Goal: Feedback & Contribution: Contribute content

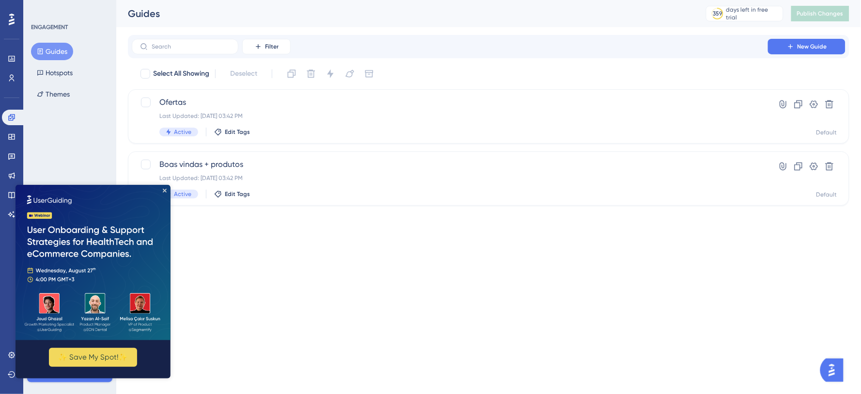
click at [166, 190] on img at bounding box center [92, 261] width 155 height 155
drag, startPoint x: 163, startPoint y: 188, endPoint x: 180, endPoint y: 396, distance: 209.6
click at [163, 188] on icon "Close Preview" at bounding box center [164, 190] width 4 height 4
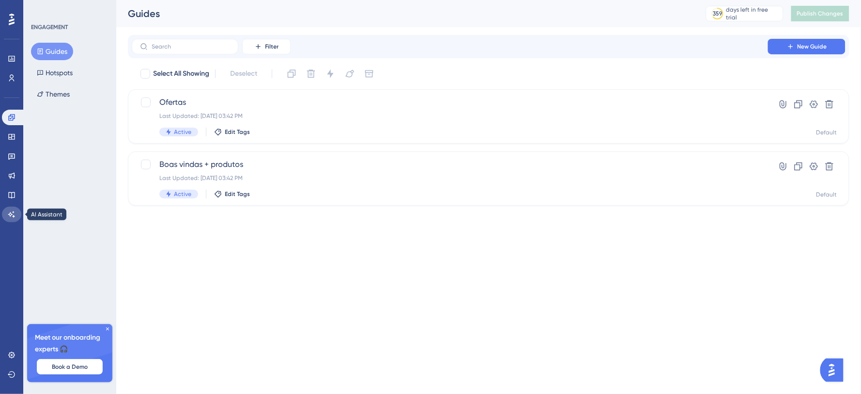
click at [5, 213] on link at bounding box center [11, 214] width 19 height 16
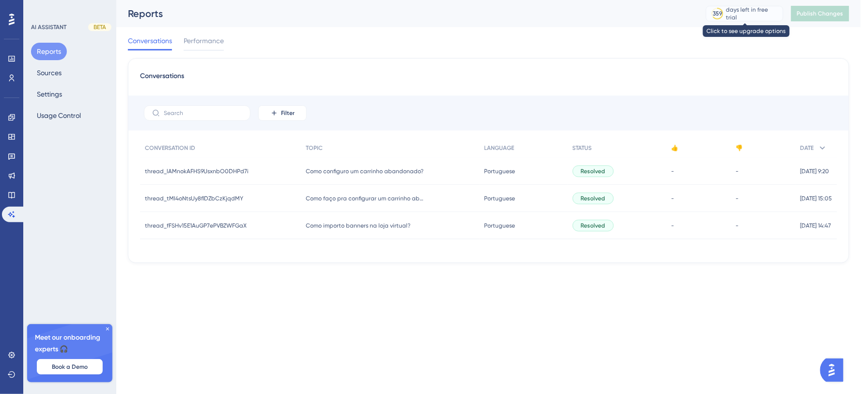
click at [775, 17] on div "days left in free trial" at bounding box center [754, 14] width 54 height 16
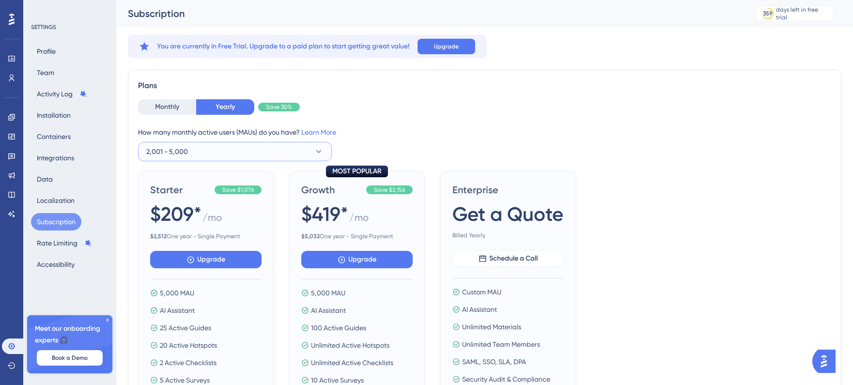
click at [247, 145] on button "2,001 - 5,000" at bounding box center [235, 151] width 194 height 19
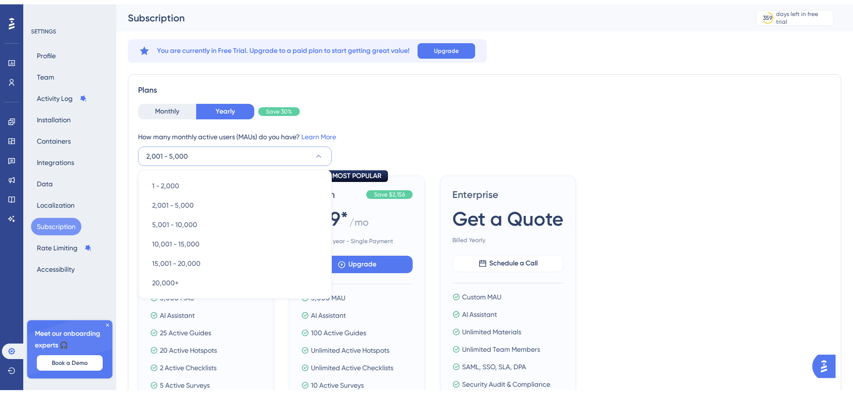
scroll to position [37, 0]
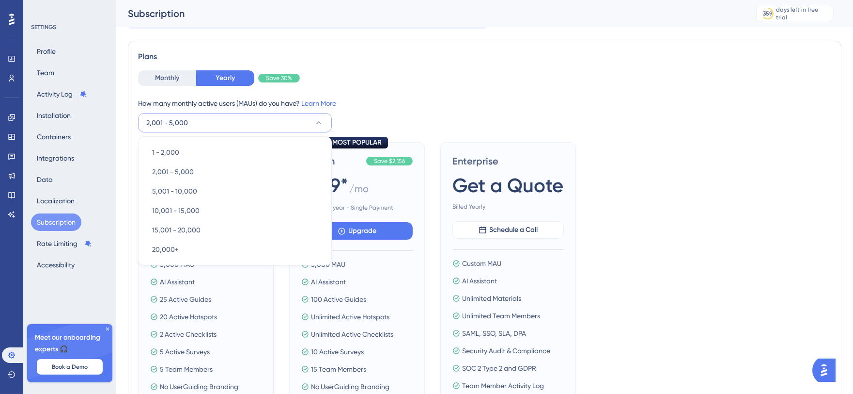
click at [461, 119] on div "How many monthly active users (MAUs) do you have? Learn More 2,001 - 5,000 1 - …" at bounding box center [485, 114] width 694 height 35
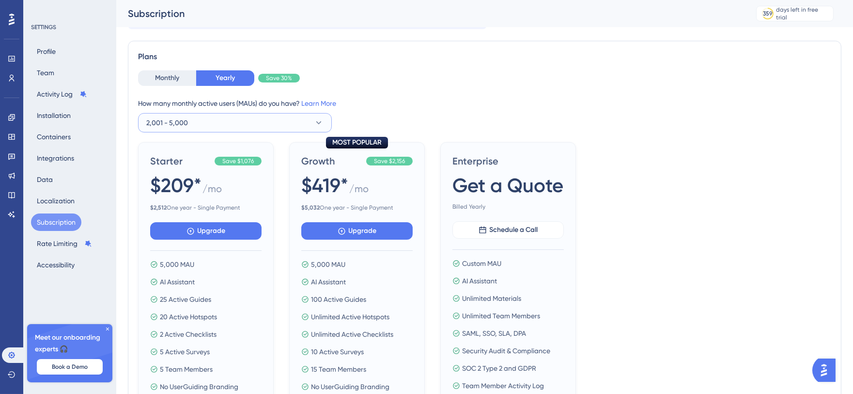
click at [278, 125] on button "2,001 - 5,000" at bounding box center [235, 122] width 194 height 19
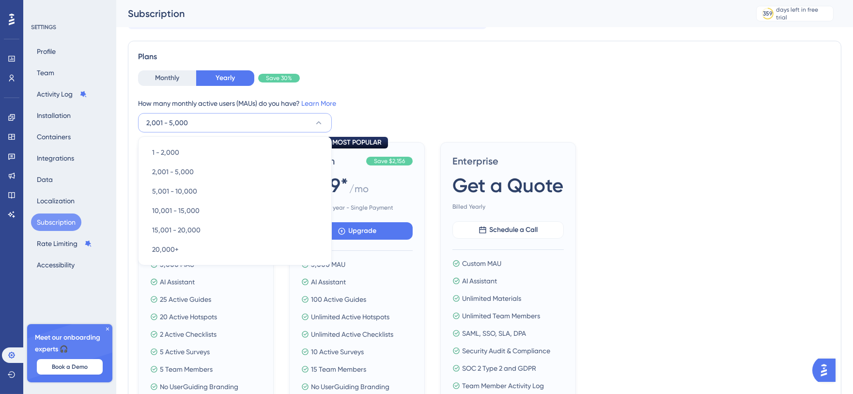
scroll to position [41, 0]
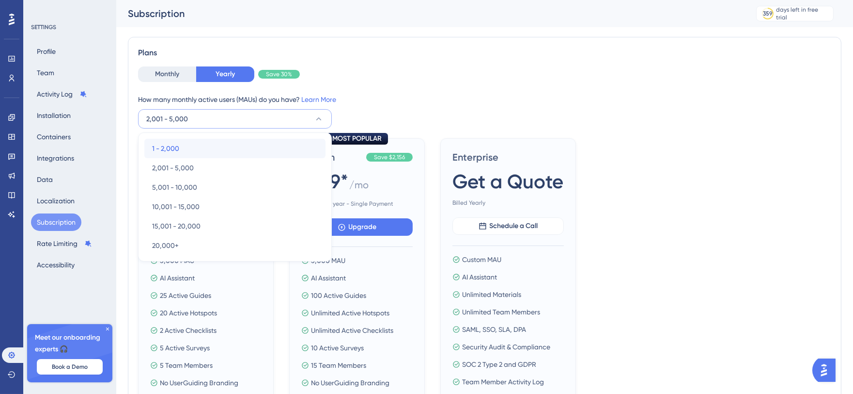
click at [257, 139] on div "1 - 2,000 1 - 2,000" at bounding box center [235, 148] width 166 height 19
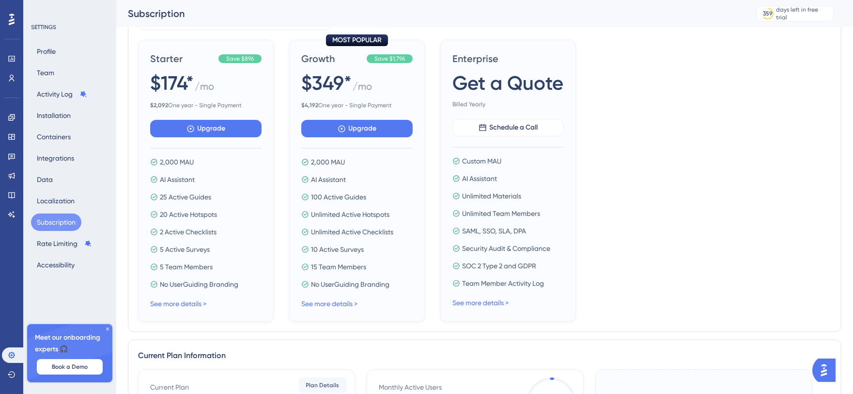
scroll to position [148, 0]
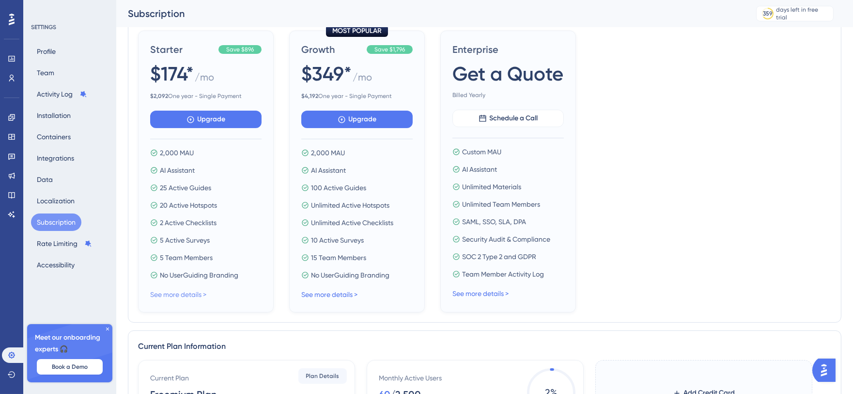
click at [204, 294] on link "See more details >" at bounding box center [178, 294] width 56 height 8
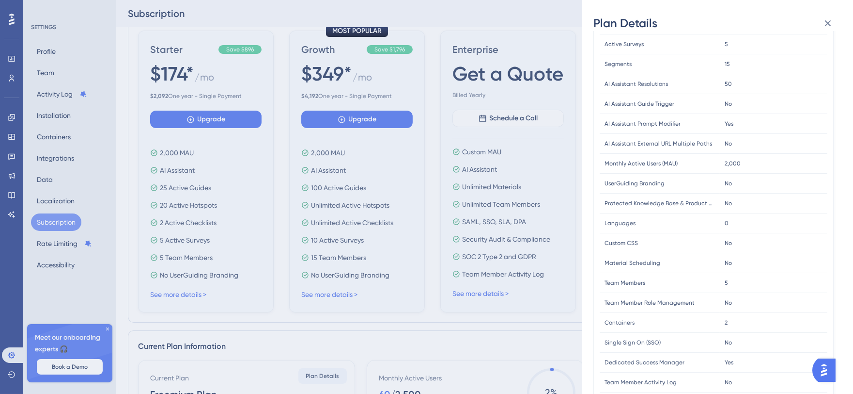
scroll to position [212, 0]
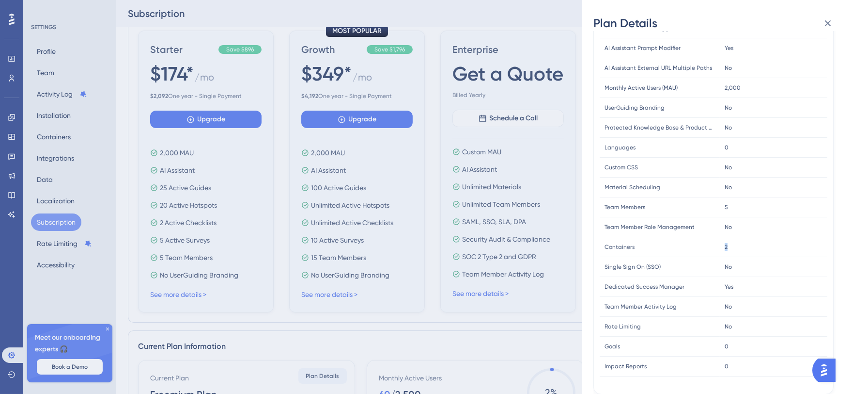
drag, startPoint x: 729, startPoint y: 241, endPoint x: 720, endPoint y: 241, distance: 9.2
click at [720, 241] on div "2 2" at bounding box center [774, 247] width 108 height 20
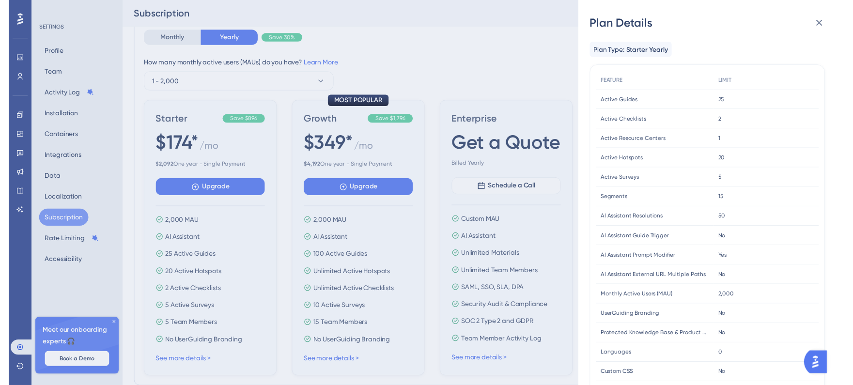
scroll to position [0, 0]
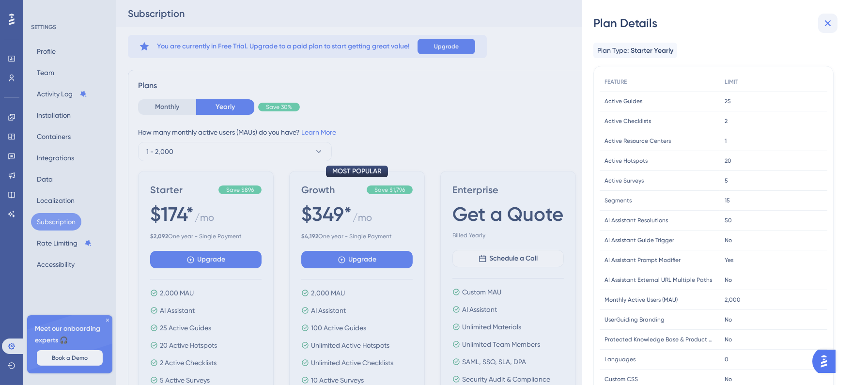
click at [826, 22] on icon at bounding box center [828, 23] width 12 height 12
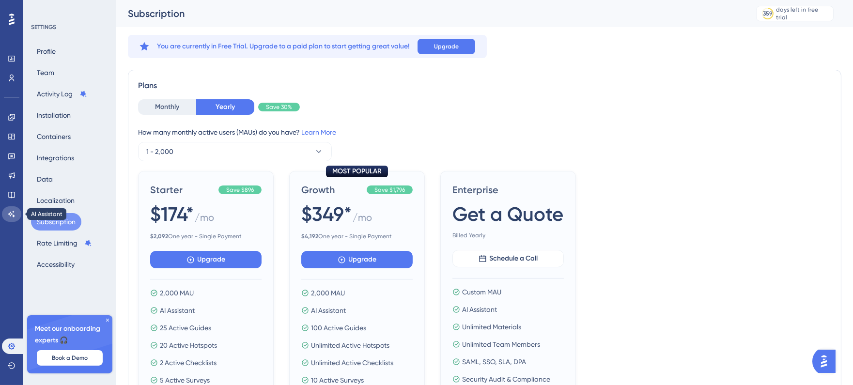
click at [8, 207] on link at bounding box center [11, 214] width 19 height 16
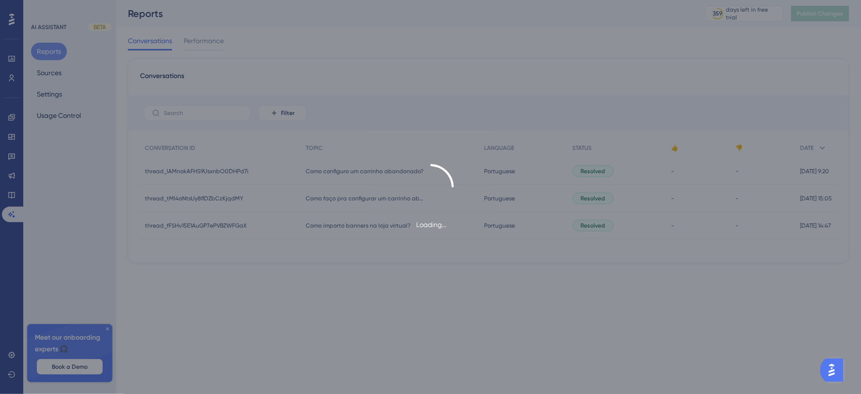
click at [7, 194] on div "Loading..." at bounding box center [430, 197] width 861 height 66
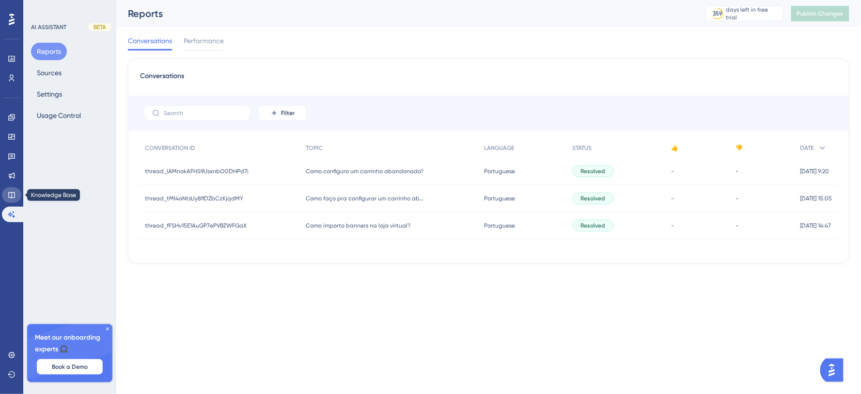
click at [8, 193] on icon at bounding box center [12, 195] width 8 height 8
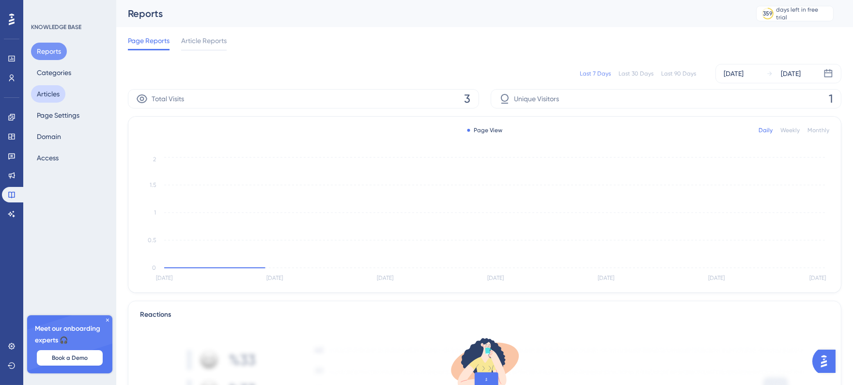
click at [54, 90] on button "Articles" at bounding box center [48, 93] width 34 height 17
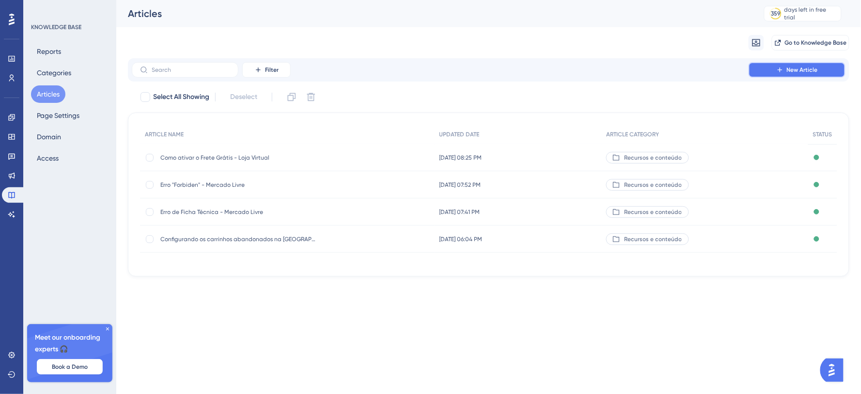
click at [792, 74] on button "New Article" at bounding box center [797, 70] width 97 height 16
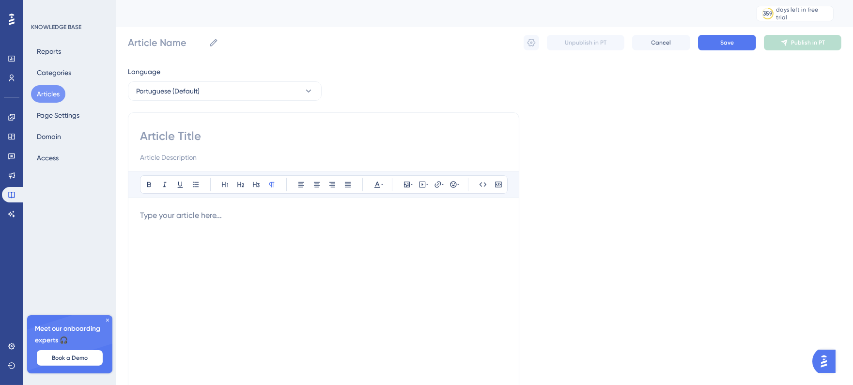
click at [245, 142] on input at bounding box center [323, 136] width 367 height 16
click at [302, 268] on div at bounding box center [323, 316] width 367 height 213
click at [294, 248] on div at bounding box center [323, 316] width 367 height 213
drag, startPoint x: 278, startPoint y: 231, endPoint x: 220, endPoint y: 235, distance: 58.7
click at [220, 241] on div at bounding box center [323, 316] width 367 height 213
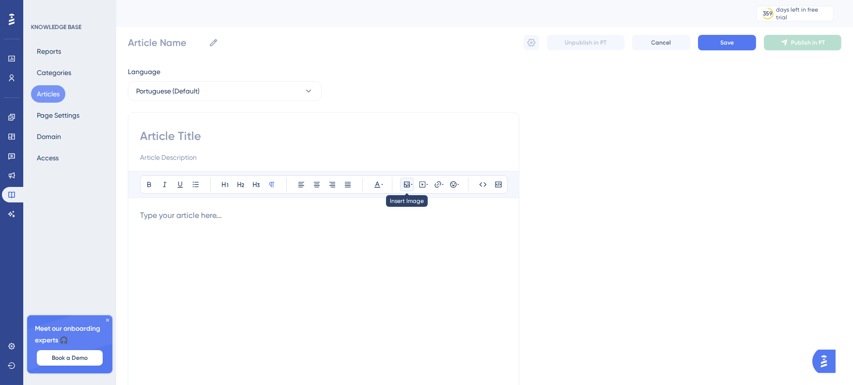
click at [411, 185] on icon at bounding box center [412, 185] width 2 height 8
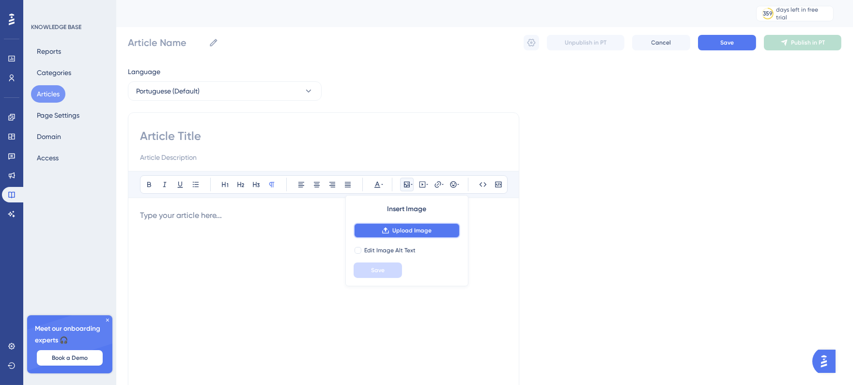
click at [405, 233] on span "Upload Image" at bounding box center [412, 231] width 39 height 8
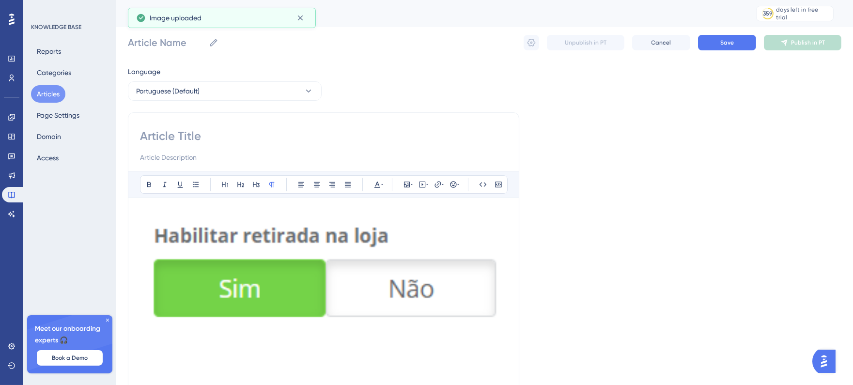
click at [446, 248] on img at bounding box center [323, 270] width 367 height 120
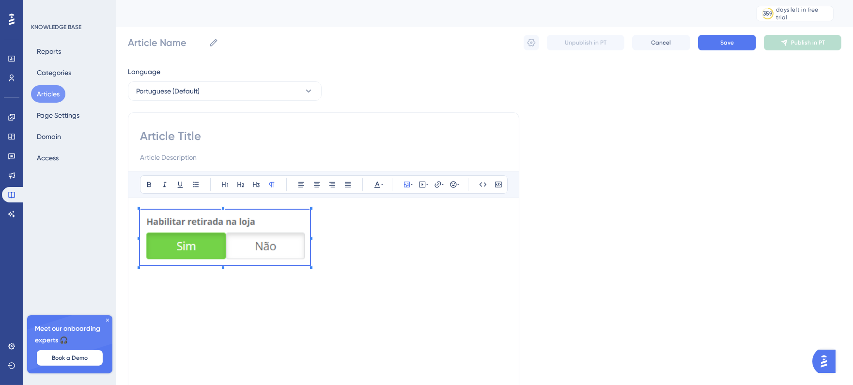
click at [311, 252] on p at bounding box center [323, 239] width 367 height 59
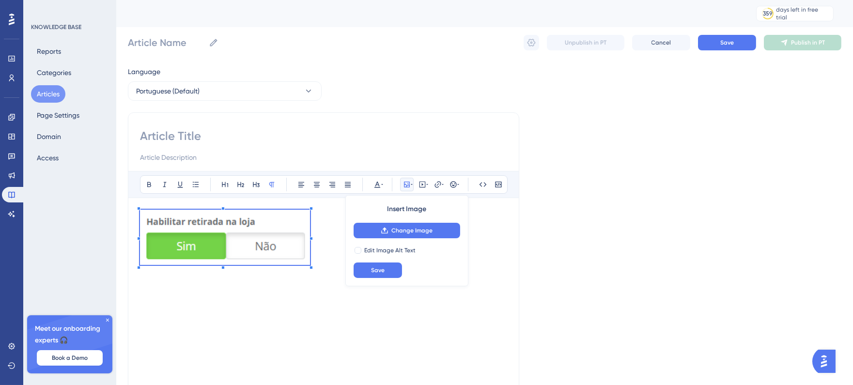
click at [312, 209] on div at bounding box center [311, 208] width 3 height 3
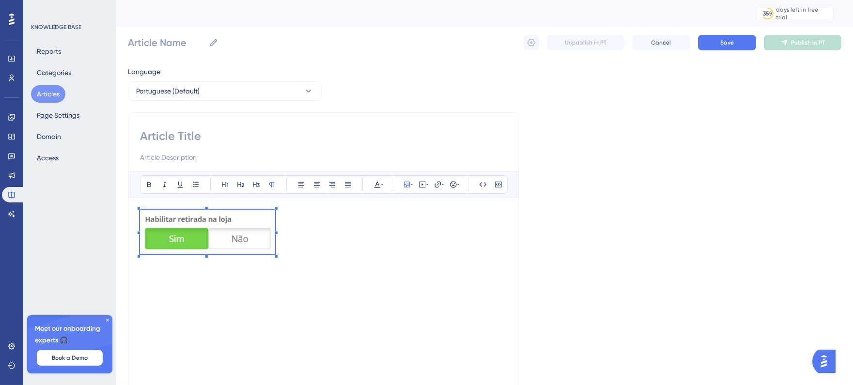
click at [277, 221] on p at bounding box center [323, 233] width 367 height 47
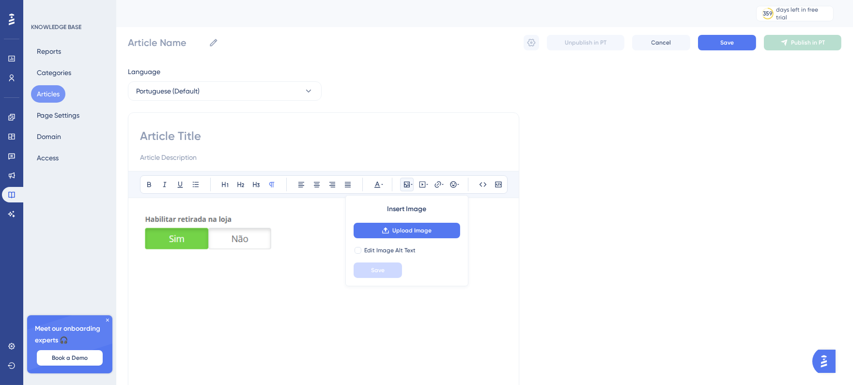
click at [230, 232] on img at bounding box center [207, 232] width 135 height 44
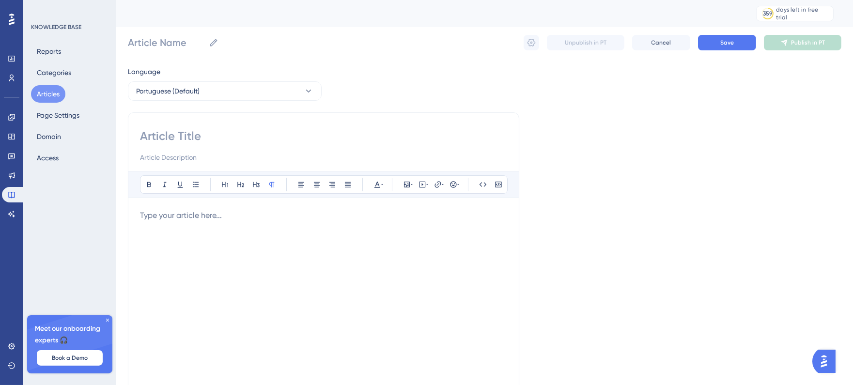
click at [242, 133] on input at bounding box center [323, 136] width 367 height 16
paste input "Configurando a Retirada em Loja"
type input "Configurando a Retirada em Loja"
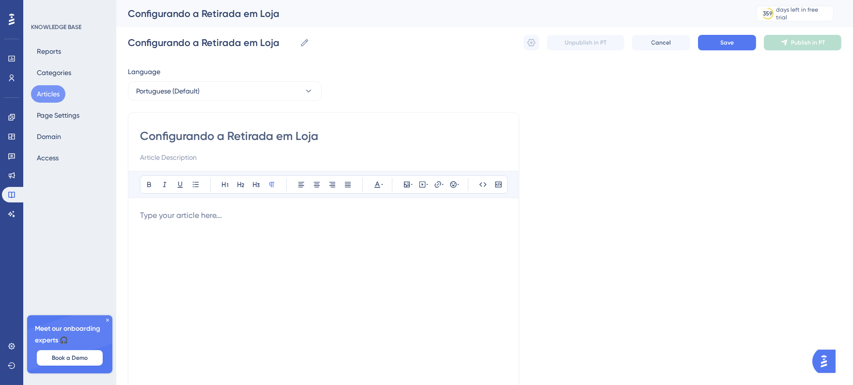
type input "Configurando a Retirada em Loja"
drag, startPoint x: 239, startPoint y: 149, endPoint x: 203, endPoint y: 151, distance: 36.9
click at [239, 149] on div "Configurando a Retirada em Loja" at bounding box center [323, 145] width 367 height 35
click at [178, 157] on input at bounding box center [323, 158] width 367 height 12
click at [154, 156] on input at bounding box center [323, 158] width 367 height 12
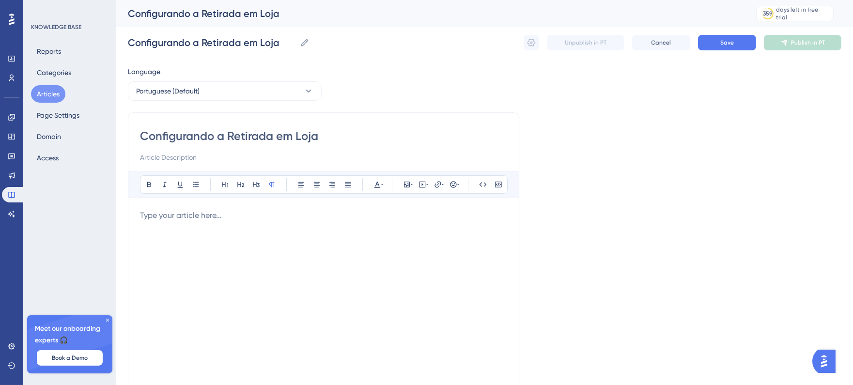
paste input "É de suma importância disponibilizar mais conveniência aos seus clientes, por i…"
type input "É de suma importância disponibilizar mais conveniência aos seus clientes, por i…"
click at [197, 212] on p at bounding box center [323, 216] width 367 height 12
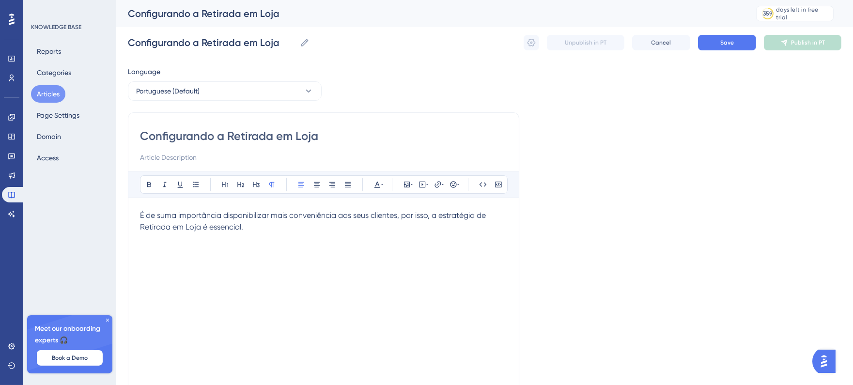
drag, startPoint x: 204, startPoint y: 152, endPoint x: 169, endPoint y: 156, distance: 35.6
click at [204, 152] on input at bounding box center [323, 158] width 367 height 12
paste input "Ofereça mais conveniência aos seus clientes"
type input "Ofereça mais conveniência aos seus clientes"
click at [291, 216] on span "É de suma importância disponibilizar mais conveniência aos seus clientes, por i…" at bounding box center [314, 221] width 348 height 21
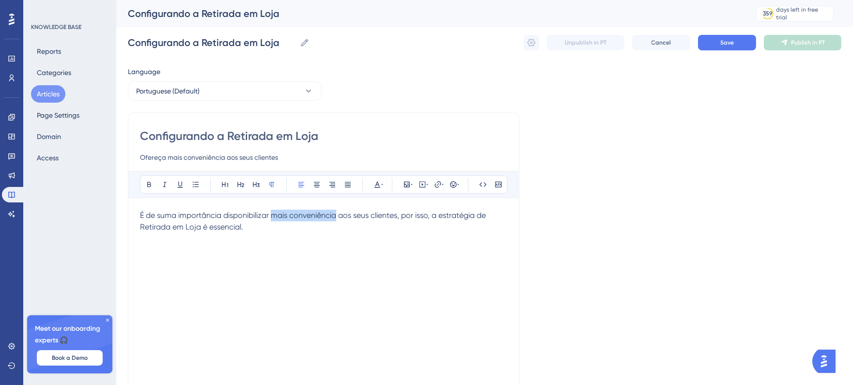
drag, startPoint x: 337, startPoint y: 216, endPoint x: 273, endPoint y: 215, distance: 64.0
click at [273, 215] on span "É de suma importância disponibilizar mais conveniência aos seus clientes, por i…" at bounding box center [314, 221] width 348 height 21
drag, startPoint x: 286, startPoint y: 221, endPoint x: 275, endPoint y: 217, distance: 11.7
click at [365, 225] on p "É de suma importância disponibilizar diversas opções de entrega aos seus client…" at bounding box center [323, 221] width 367 height 23
click at [221, 265] on div "É de suma importância disponibilizar diversas opções de entrega aos seus client…" at bounding box center [323, 316] width 367 height 213
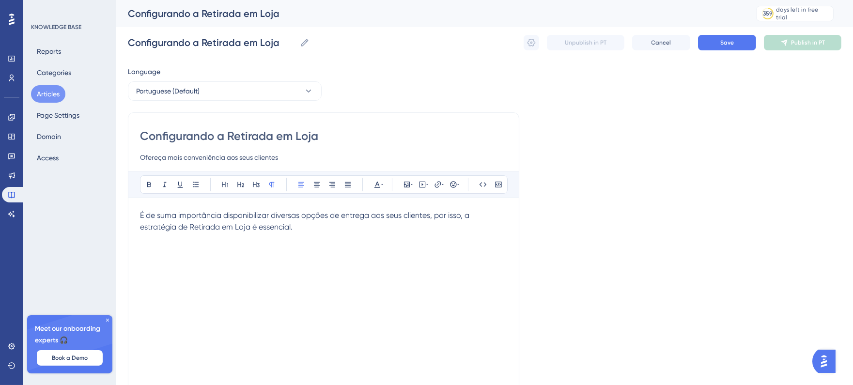
click at [293, 233] on p "É de suma importância disponibilizar diversas opções de entrega aos seus client…" at bounding box center [323, 221] width 367 height 23
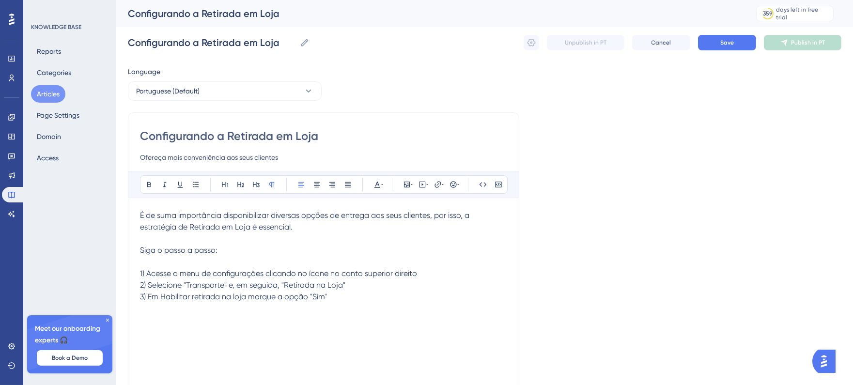
click at [269, 326] on div "É de suma importância disponibilizar diversas opções de entrega aos seus client…" at bounding box center [323, 316] width 367 height 213
click at [337, 297] on p "Siga o passo a passo: 1) Acesse o menu de configurações clicando no ícone no ca…" at bounding box center [323, 274] width 367 height 58
click at [407, 189] on button at bounding box center [407, 185] width 14 height 14
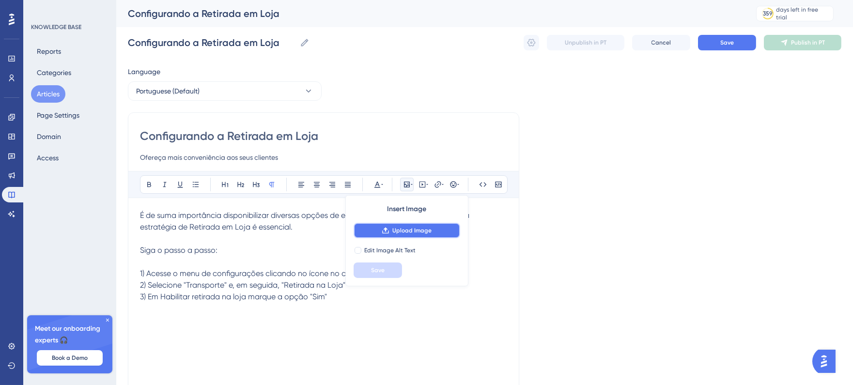
click at [413, 228] on span "Upload Image" at bounding box center [412, 231] width 39 height 8
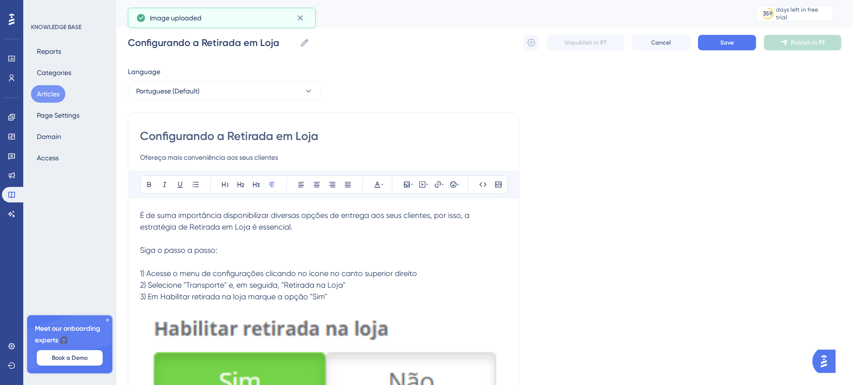
click at [481, 337] on img at bounding box center [323, 363] width 367 height 120
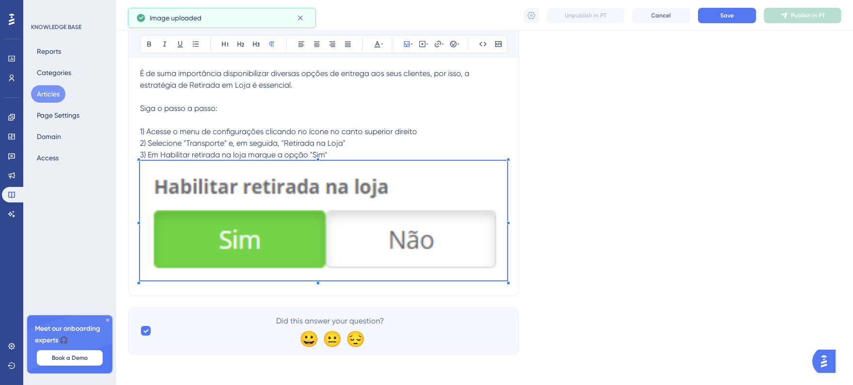
scroll to position [135, 0]
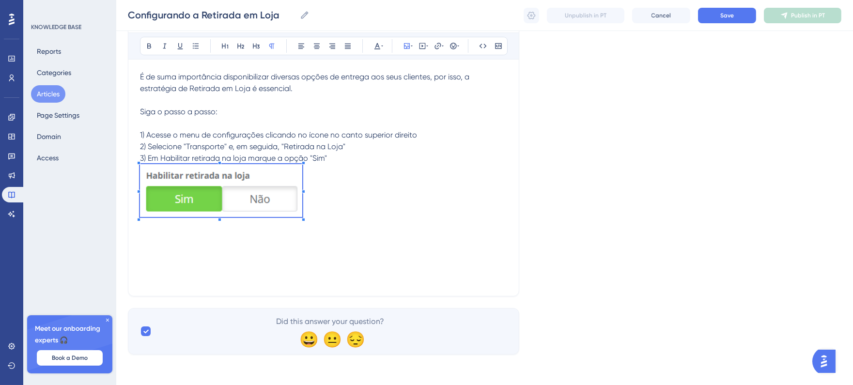
click at [303, 196] on p at bounding box center [323, 192] width 367 height 56
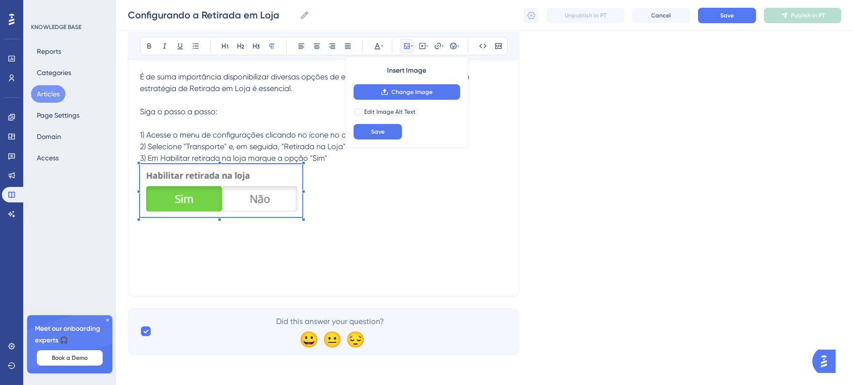
click at [348, 160] on p "Siga o passo a passo: 1) Acesse o menu de configurações clicando no ícone no ca…" at bounding box center [323, 135] width 367 height 58
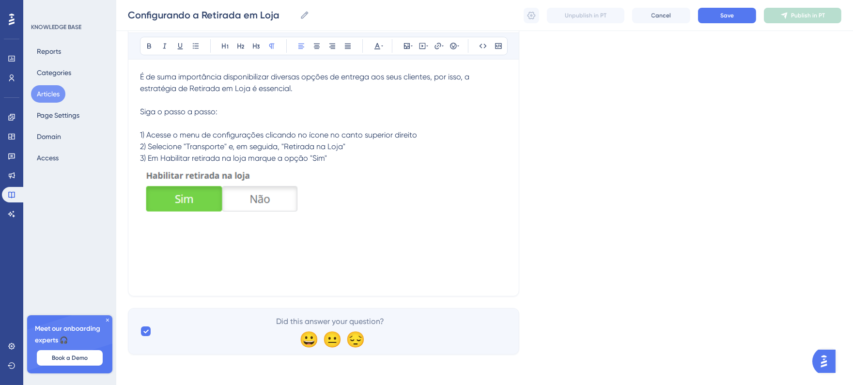
click at [336, 192] on p at bounding box center [323, 192] width 367 height 56
click at [310, 217] on p at bounding box center [323, 192] width 367 height 56
drag, startPoint x: 247, startPoint y: 244, endPoint x: 135, endPoint y: 245, distance: 112.4
click at [135, 245] on div "Configurando a Retirada em Loja Ofereça mais conveniência aos seus clientes Bol…" at bounding box center [324, 135] width 392 height 323
click at [188, 244] on div "É de suma importância disponibilizar diversas opções de entrega aos seus client…" at bounding box center [323, 177] width 367 height 213
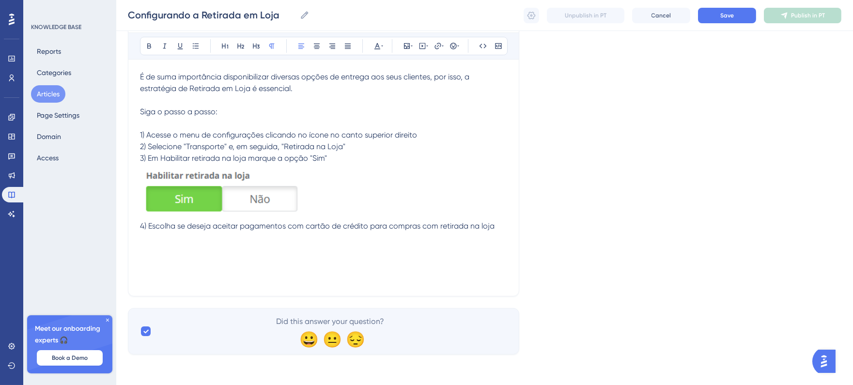
click at [496, 225] on p "4) Escolha se deseja aceitar pagamentos com cartão de crédito para compras com …" at bounding box center [323, 227] width 367 height 12
click at [410, 39] on button at bounding box center [407, 46] width 14 height 14
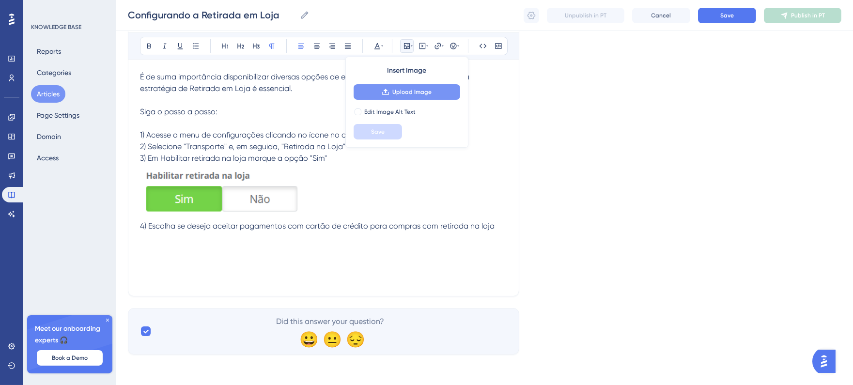
click at [417, 88] on span "Upload Image" at bounding box center [412, 92] width 39 height 8
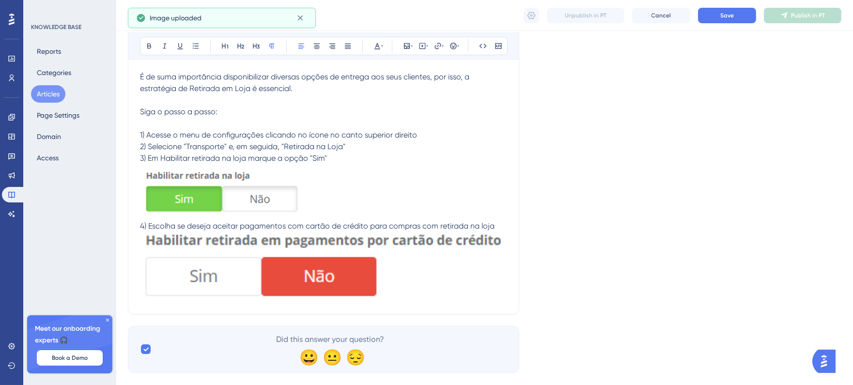
click at [471, 246] on img at bounding box center [323, 265] width 367 height 67
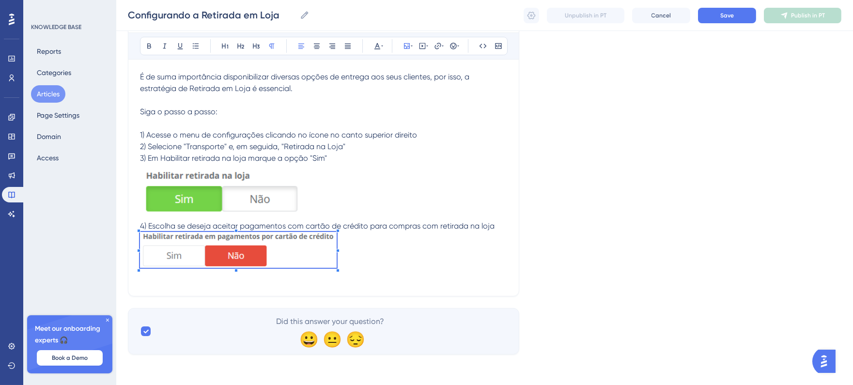
click at [338, 303] on div "Language Portuguese (Default) Configurando a Retirada em Loja Ofereça mais conv…" at bounding box center [485, 140] width 714 height 427
click at [410, 244] on p at bounding box center [323, 251] width 367 height 39
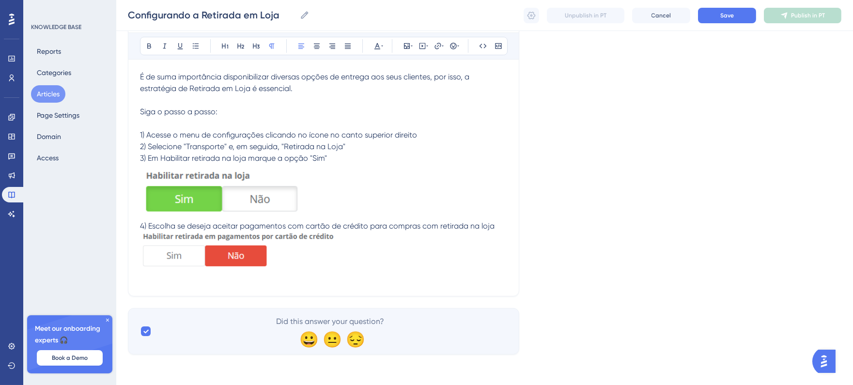
click at [272, 186] on img at bounding box center [221, 190] width 162 height 53
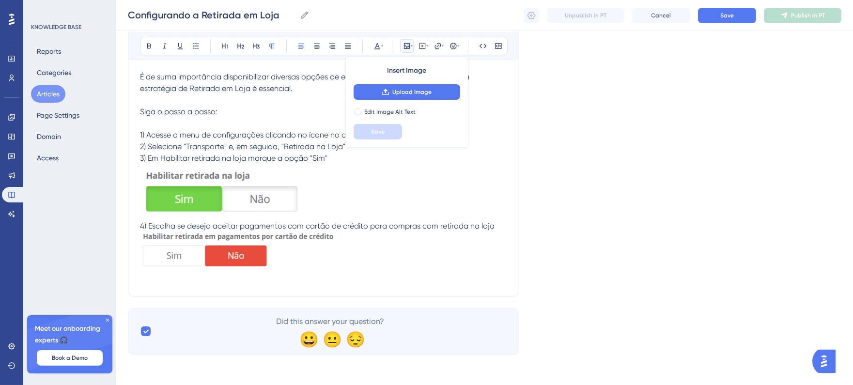
click at [302, 221] on p "4) Escolha se deseja aceitar pagamentos com cartão de crédito para compras com …" at bounding box center [323, 227] width 367 height 12
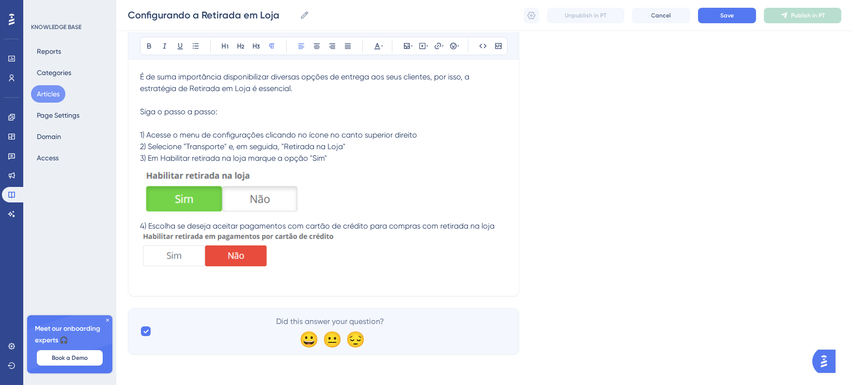
click at [289, 207] on img at bounding box center [221, 190] width 162 height 53
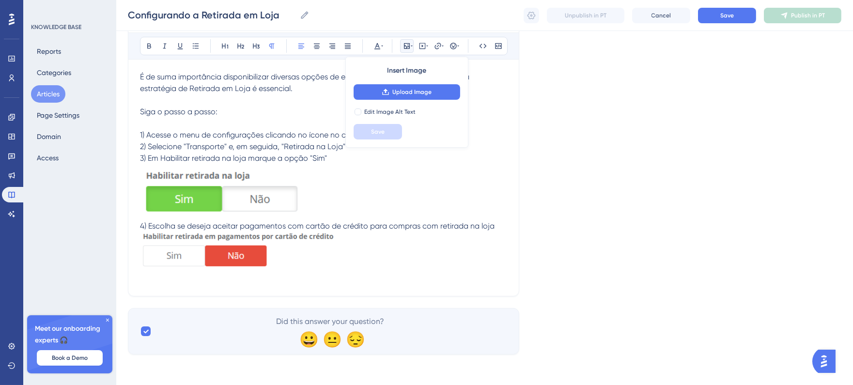
drag, startPoint x: 303, startPoint y: 220, endPoint x: 298, endPoint y: 219, distance: 5.5
click at [298, 219] on div "É de suma importância disponibilizar diversas opções de entrega aos seus client…" at bounding box center [323, 177] width 367 height 213
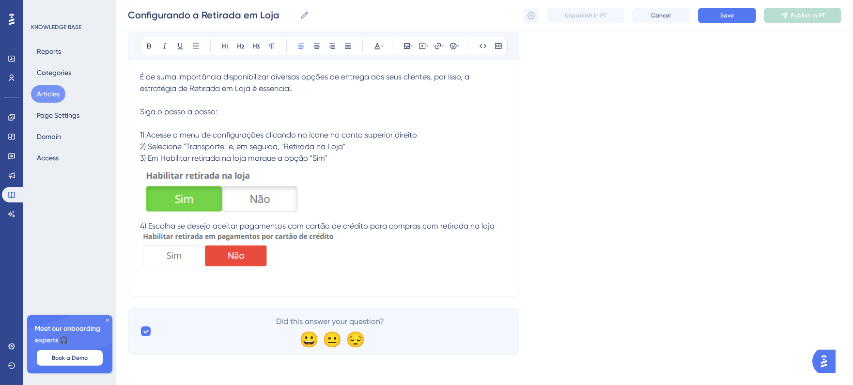
click at [272, 191] on img at bounding box center [221, 190] width 162 height 53
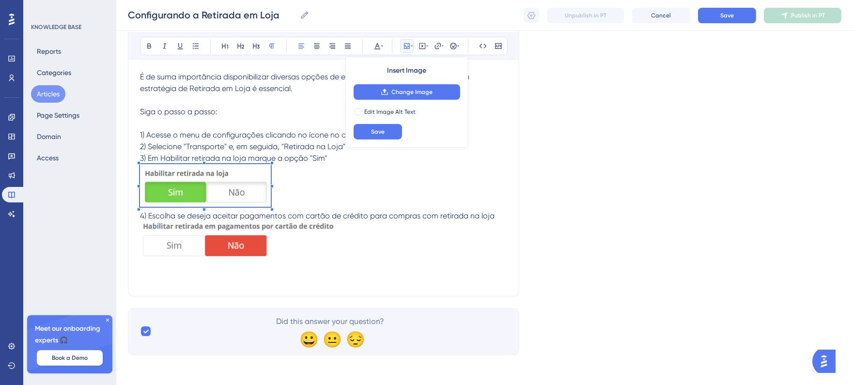
click at [270, 181] on span at bounding box center [205, 187] width 131 height 46
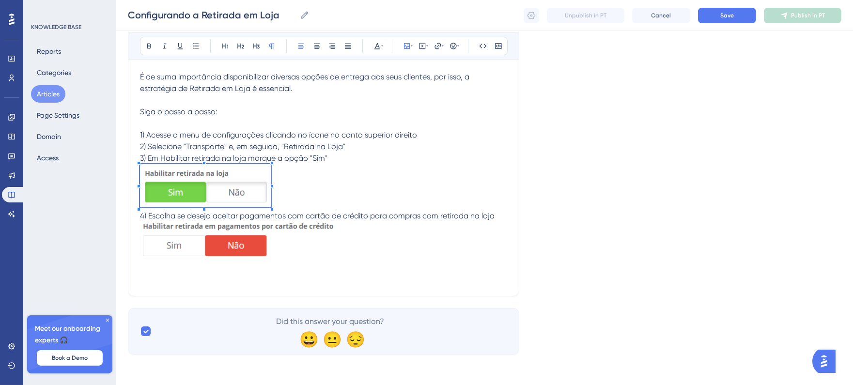
click at [324, 260] on div at bounding box center [238, 241] width 197 height 39
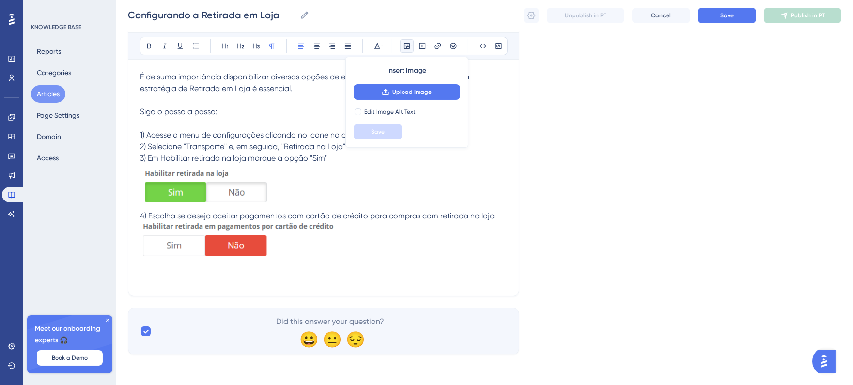
click at [334, 243] on img at bounding box center [238, 240] width 197 height 36
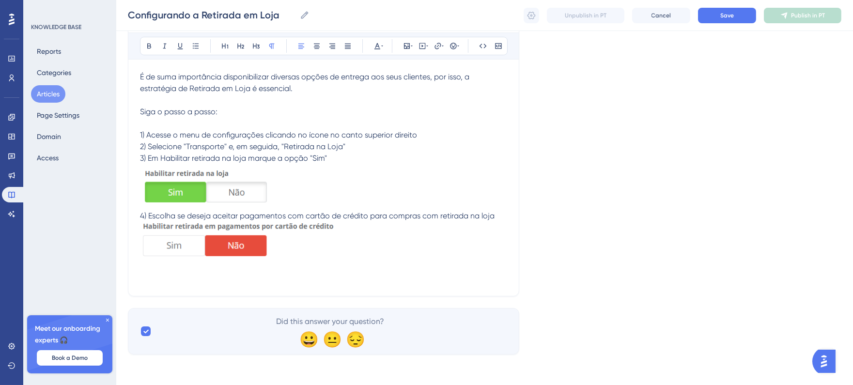
click at [383, 250] on p at bounding box center [323, 241] width 367 height 39
click at [274, 267] on p at bounding box center [323, 267] width 367 height 12
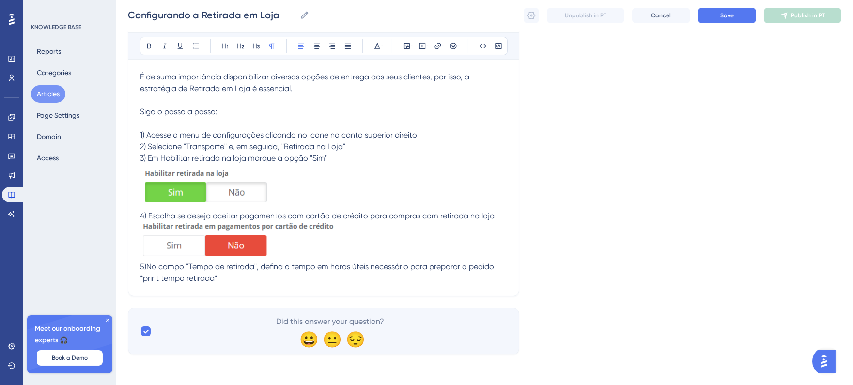
click at [147, 272] on p "5)No campo "Tempo de retirada", defina o tempo em horas úteis necessário para p…" at bounding box center [323, 272] width 367 height 23
drag, startPoint x: 248, startPoint y: 277, endPoint x: 139, endPoint y: 283, distance: 109.7
click at [139, 283] on div "Configurando a Retirada em Loja Ofereça mais conveniência aos seus clientes Bol…" at bounding box center [324, 135] width 392 height 323
click at [404, 45] on icon at bounding box center [407, 46] width 8 height 8
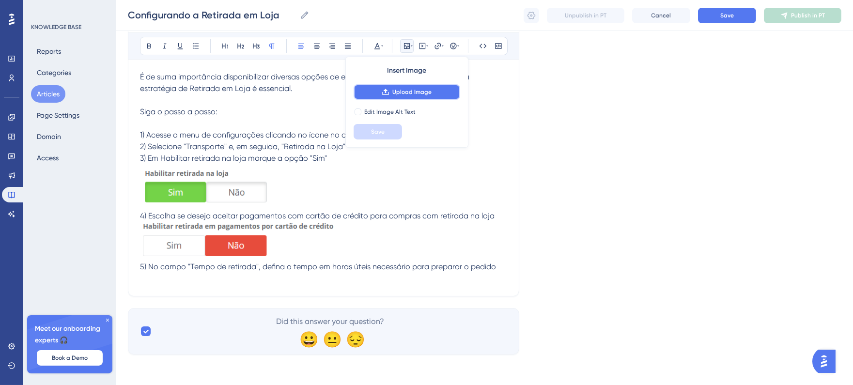
click at [406, 88] on span "Upload Image" at bounding box center [412, 92] width 39 height 8
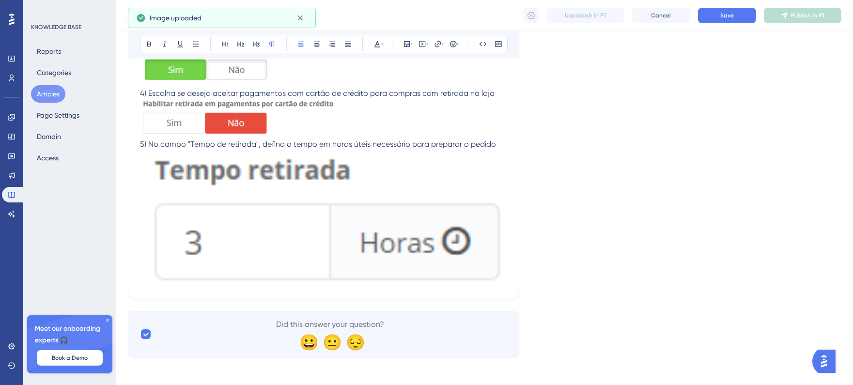
scroll to position [261, 0]
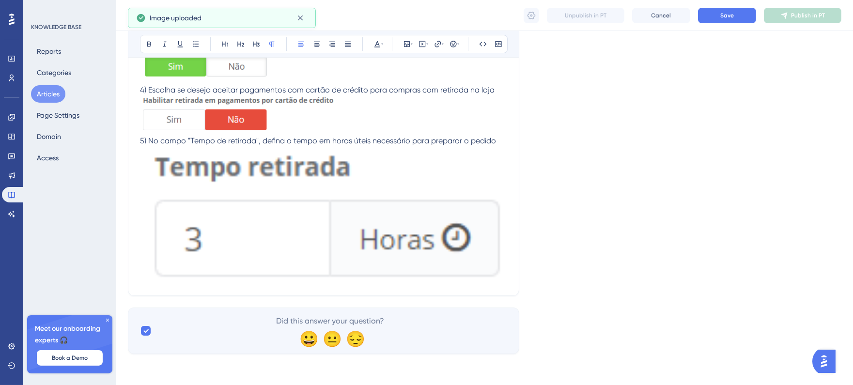
click at [443, 199] on img at bounding box center [323, 214] width 367 height 134
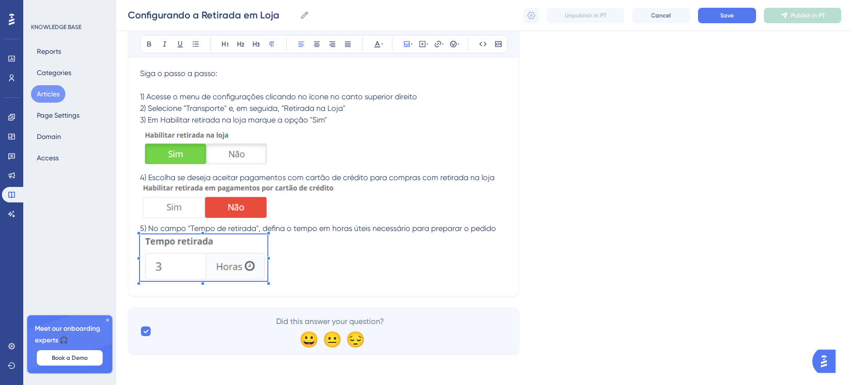
scroll to position [174, 0]
click at [267, 284] on div at bounding box center [203, 284] width 127 height 0
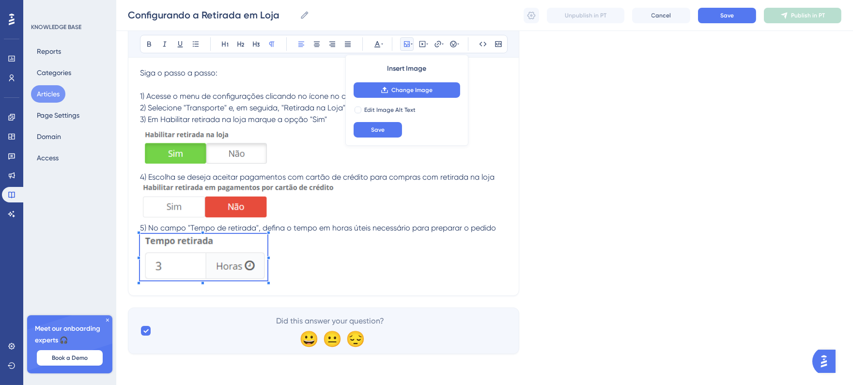
click at [296, 276] on p "5) No campo "Tempo de retirada", defina o tempo em horas úteis necessário para …" at bounding box center [323, 253] width 367 height 62
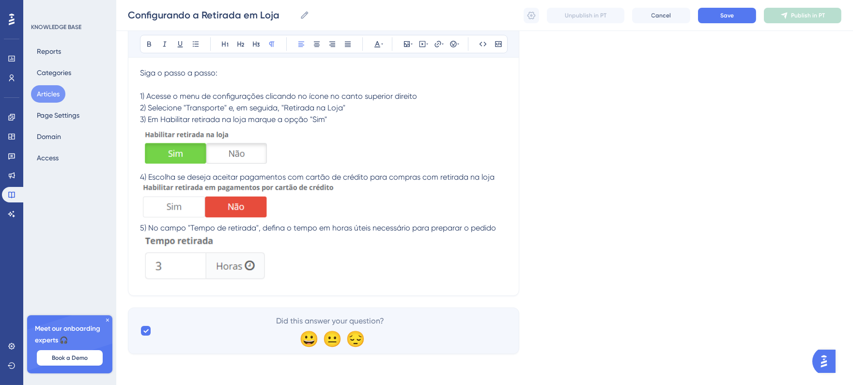
click at [293, 259] on p "5) No campo "Tempo de retirada", defina o tempo em horas úteis necessário para …" at bounding box center [323, 253] width 367 height 62
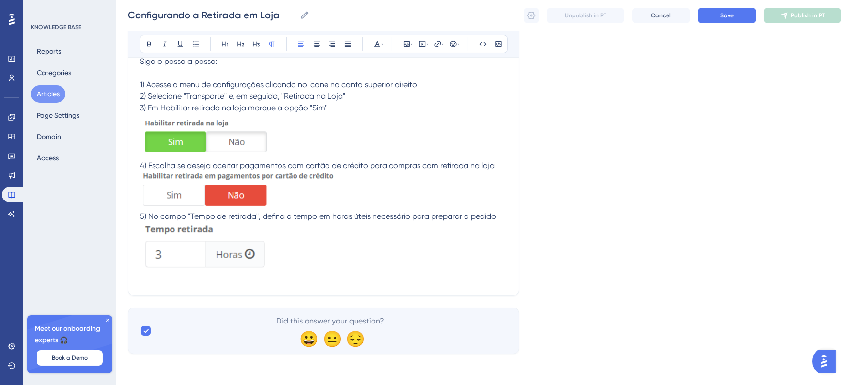
scroll to position [208, 0]
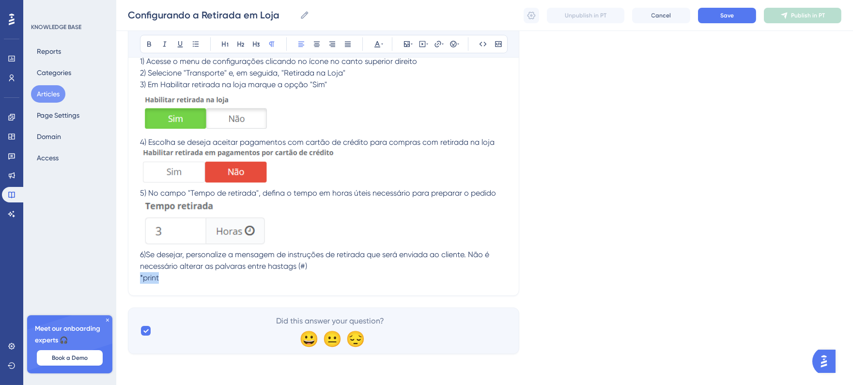
drag, startPoint x: 163, startPoint y: 278, endPoint x: 104, endPoint y: 280, distance: 59.2
click at [116, 280] on div "Performance Users Engagement Widgets Feedback Product Updates Knowledge Base AI…" at bounding box center [484, 81] width 737 height 578
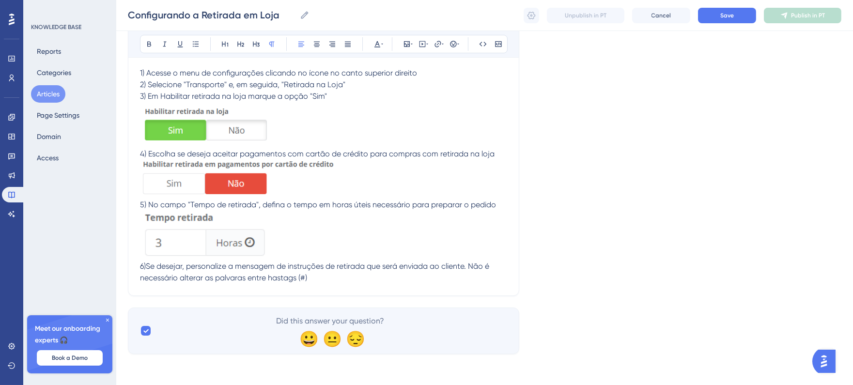
scroll to position [197, 0]
click at [278, 278] on span "6)Se desejar, personalize a mensagem de instruções de retirada que será enviada…" at bounding box center [315, 272] width 351 height 21
click at [332, 284] on p "6)Se desejar, personalize a mensagem de instruções de retirada que será enviada…" at bounding box center [323, 272] width 367 height 23
click at [284, 279] on span "6)Se desejar, personalize a mensagem de instruções de retirada que será enviada…" at bounding box center [315, 272] width 351 height 21
click at [323, 262] on span "6)Se desejar, personalize a mensagem de instruções de retirada que será enviada…" at bounding box center [315, 272] width 351 height 21
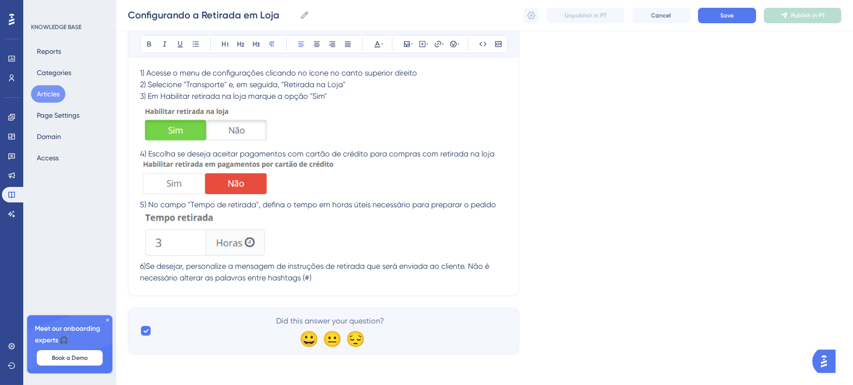
click at [322, 277] on p "6)Se desejar, personalize a mensagem de instruções de retirada que será enviada…" at bounding box center [323, 272] width 367 height 23
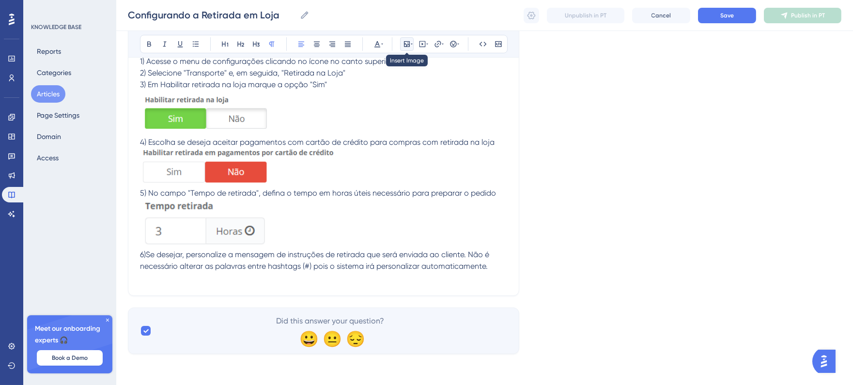
click at [409, 42] on icon at bounding box center [407, 44] width 8 height 8
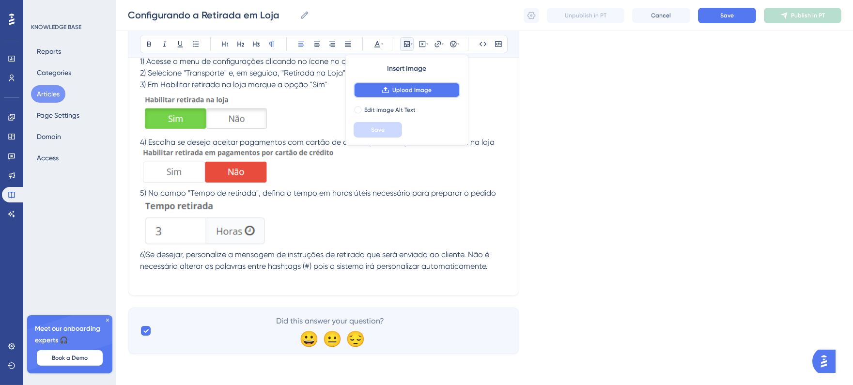
click at [419, 87] on span "Upload Image" at bounding box center [412, 90] width 39 height 8
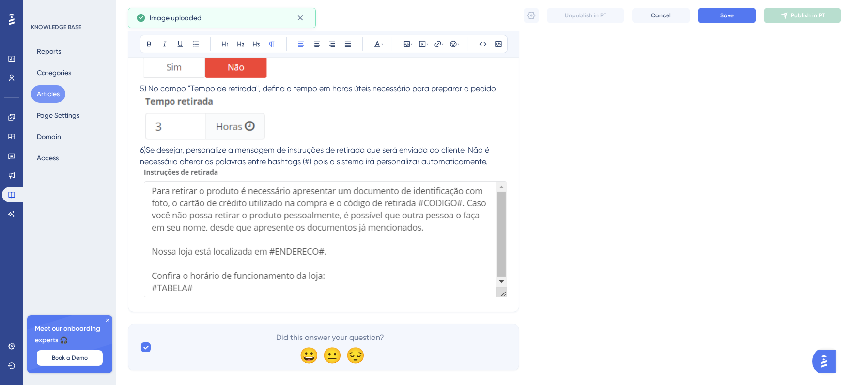
scroll to position [316, 0]
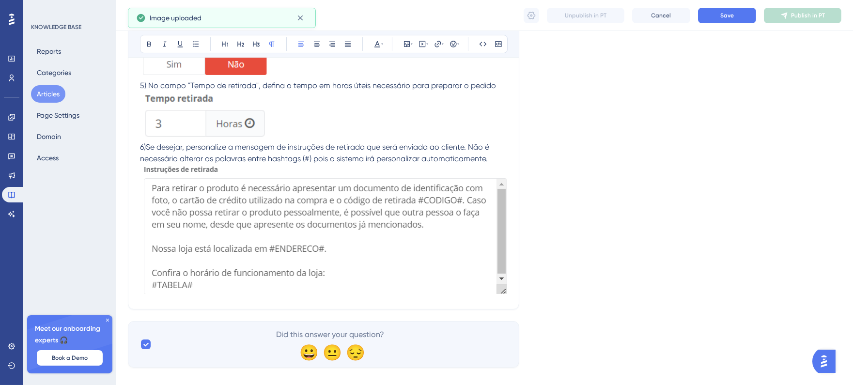
click at [443, 255] on img at bounding box center [323, 229] width 367 height 129
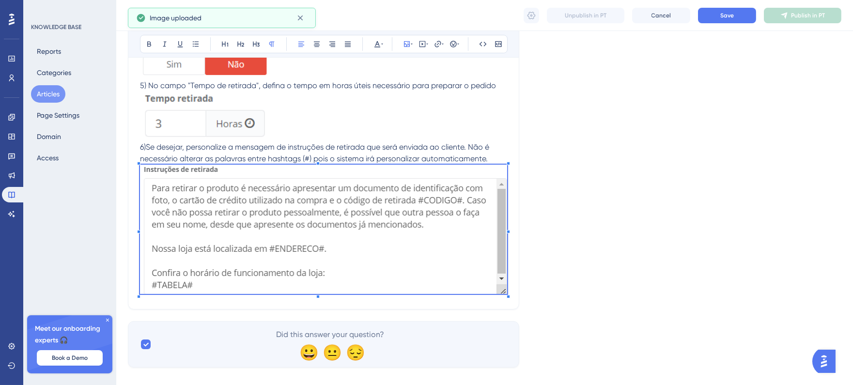
click at [506, 295] on div at bounding box center [323, 231] width 367 height 133
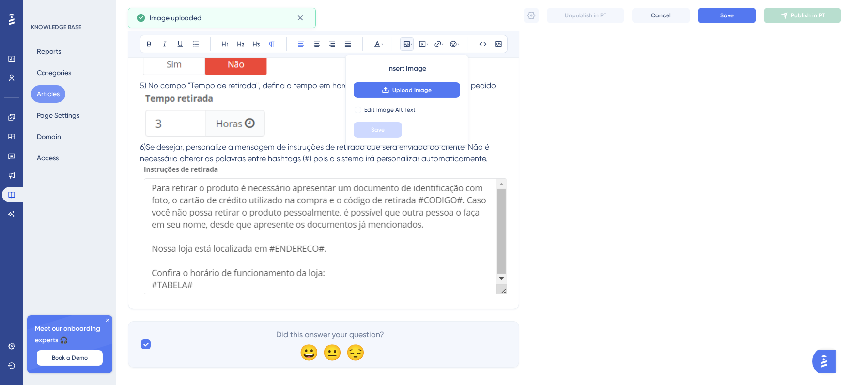
click at [458, 262] on img at bounding box center [323, 229] width 367 height 129
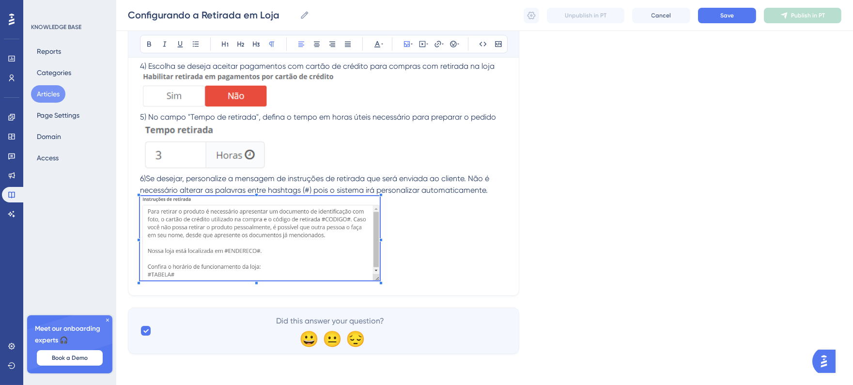
scroll to position [286, 0]
click at [384, 293] on div "Configurando a Retirada em Loja Ofereça mais conveniência aos seus clientes Bol…" at bounding box center [324, 59] width 392 height 473
click at [253, 148] on img at bounding box center [203, 145] width 127 height 47
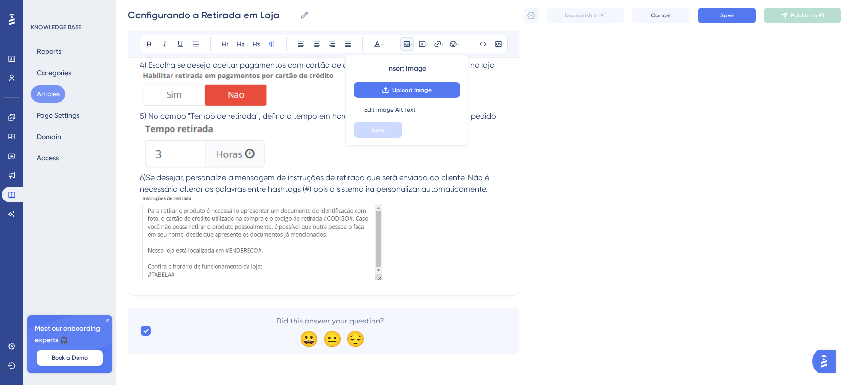
click at [326, 148] on p "5) No campo "Tempo de retirada", defina o tempo em horas úteis necessário para …" at bounding box center [323, 142] width 367 height 62
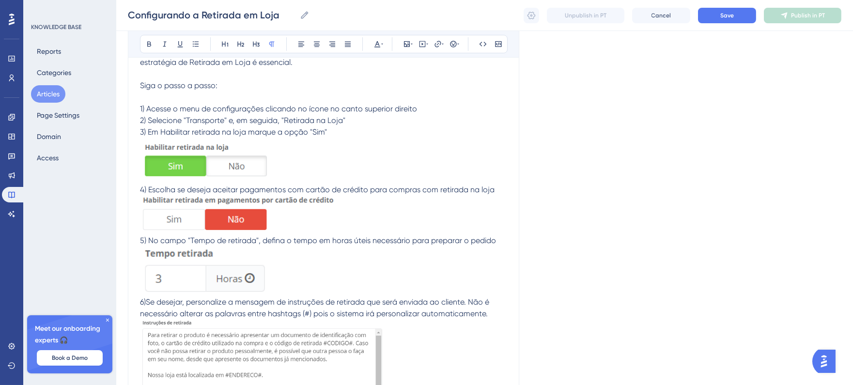
scroll to position [124, 0]
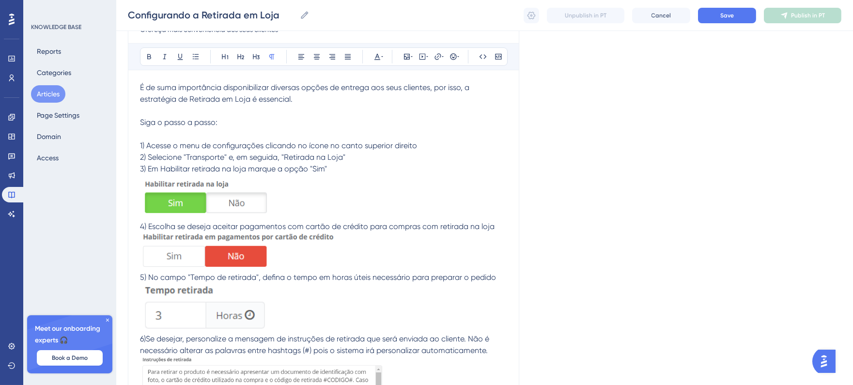
click at [233, 313] on img at bounding box center [203, 307] width 127 height 47
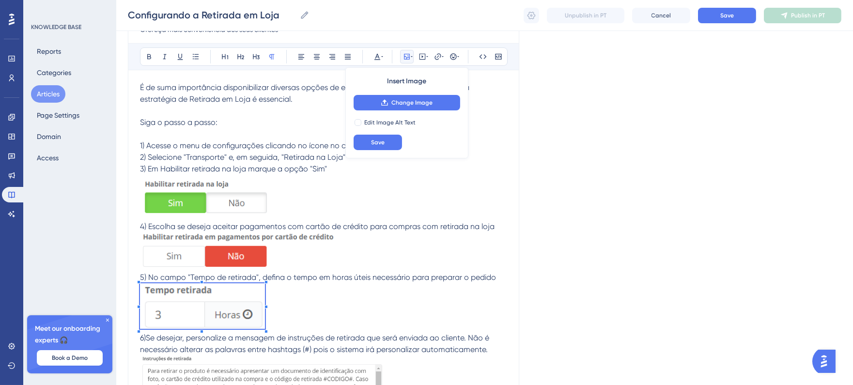
click at [264, 332] on span at bounding box center [202, 308] width 125 height 49
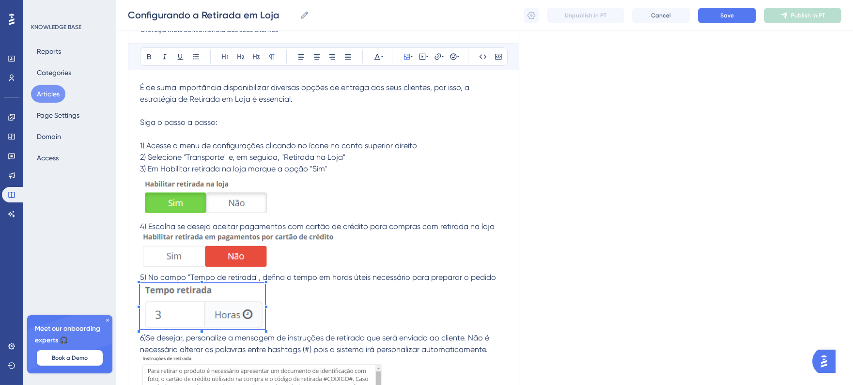
click at [307, 314] on p "5) No campo "Tempo de retirada", defina o tempo em horas úteis necessário para …" at bounding box center [323, 302] width 367 height 61
click at [254, 253] on img at bounding box center [238, 251] width 197 height 36
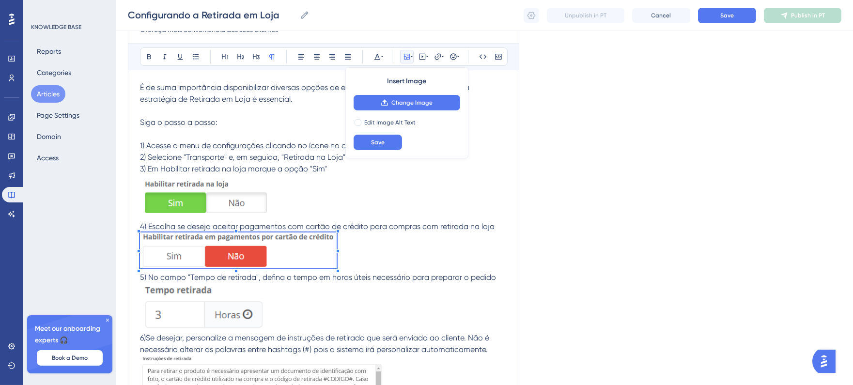
click at [315, 316] on p "5) No campo "Tempo de retirada", defina o tempo em horas úteis necessário para …" at bounding box center [323, 302] width 367 height 61
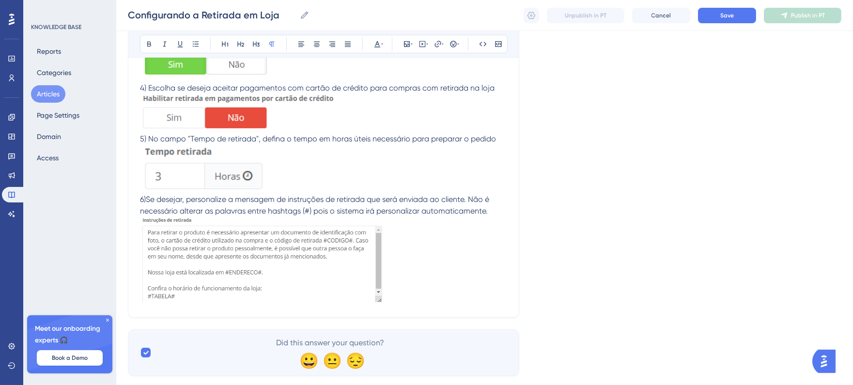
scroll to position [284, 0]
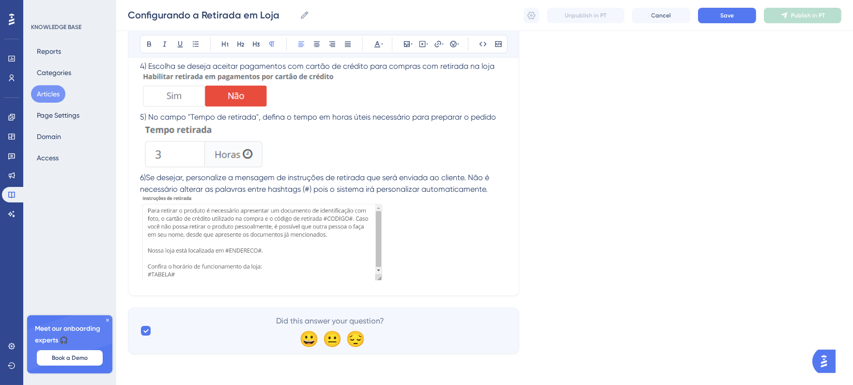
click at [412, 270] on p at bounding box center [323, 239] width 367 height 89
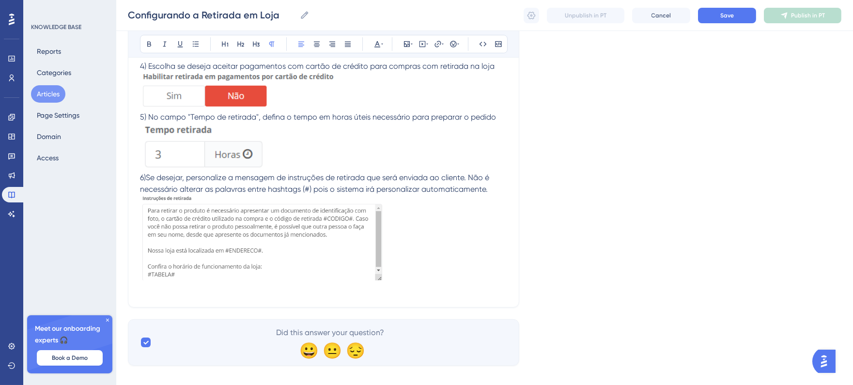
click at [273, 294] on p at bounding box center [323, 290] width 367 height 12
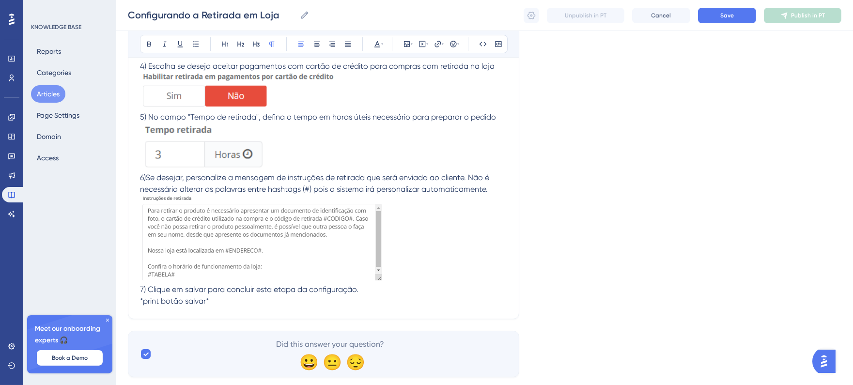
drag, startPoint x: 161, startPoint y: 301, endPoint x: 126, endPoint y: 302, distance: 34.9
click at [126, 302] on div "Performance Users Engagement Widgets Feedback Product Updates Knowledge Base AI…" at bounding box center [484, 55] width 737 height 678
click at [411, 41] on icon at bounding box center [412, 44] width 2 height 8
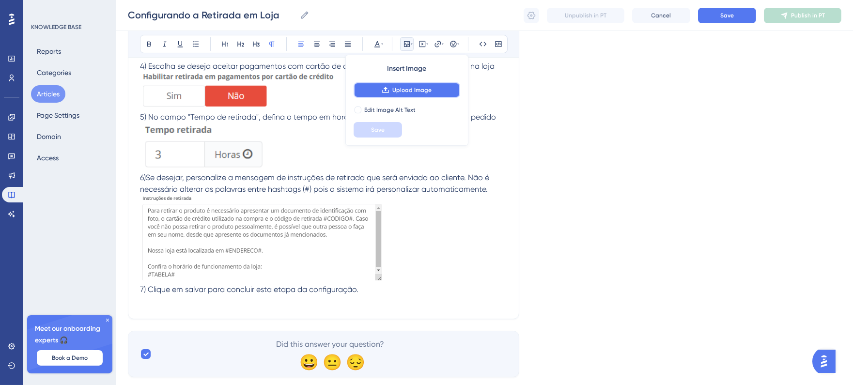
click at [413, 85] on button "Upload Image" at bounding box center [407, 90] width 107 height 16
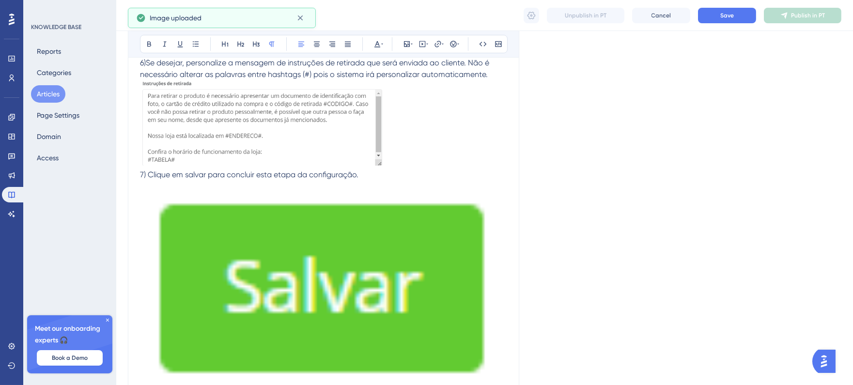
scroll to position [446, 0]
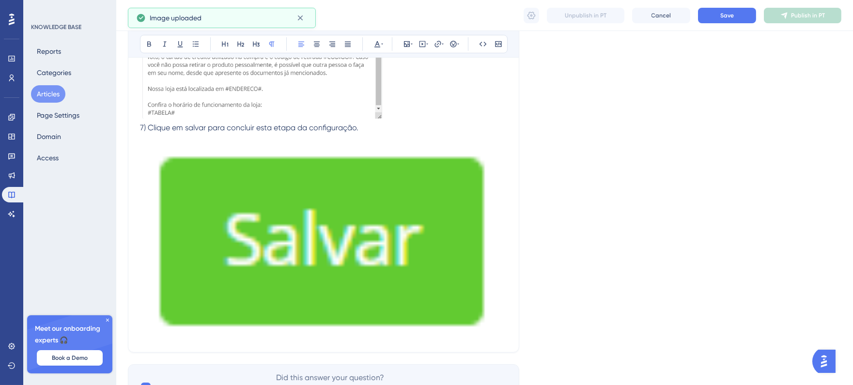
click at [411, 262] on img at bounding box center [323, 236] width 367 height 204
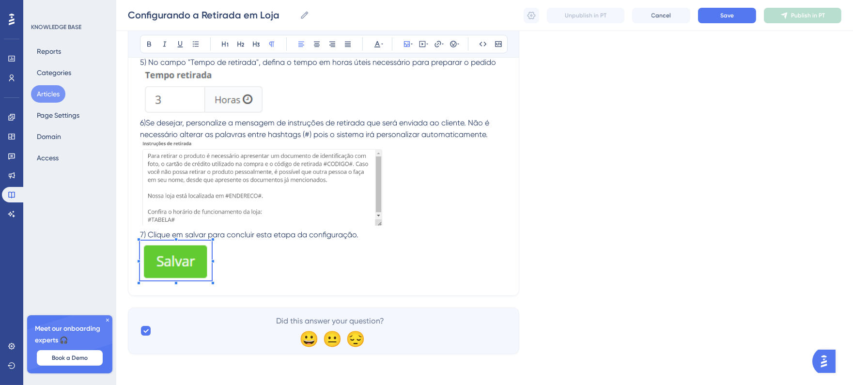
scroll to position [339, 0]
click at [210, 284] on div at bounding box center [175, 284] width 71 height 0
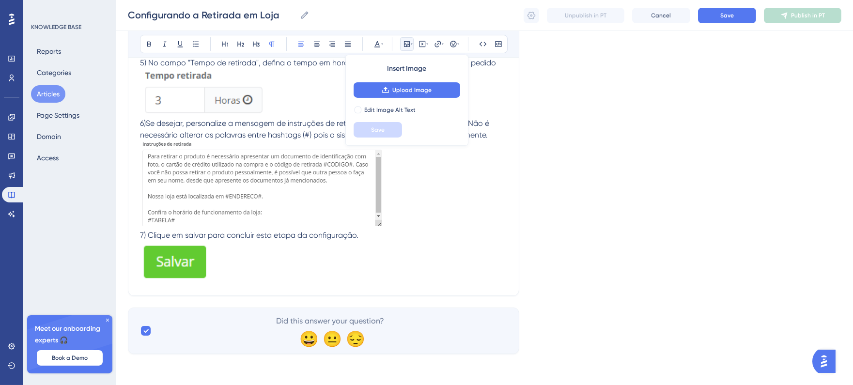
click at [245, 274] on p at bounding box center [323, 262] width 367 height 43
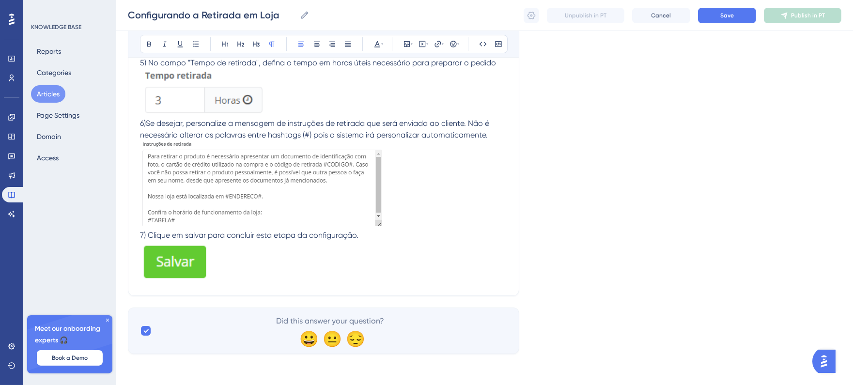
scroll to position [351, 0]
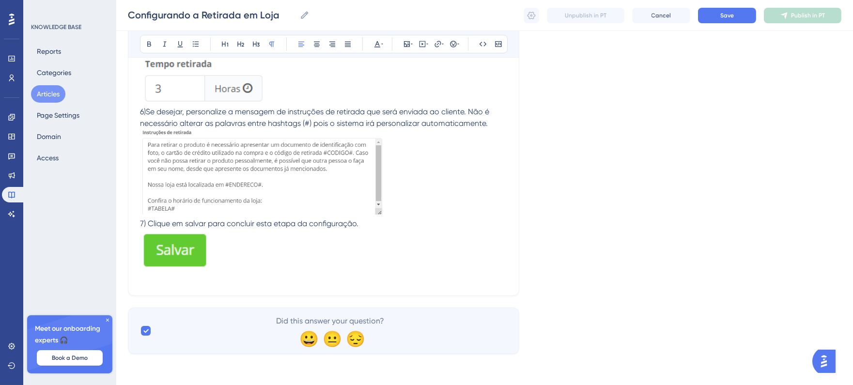
click at [282, 275] on p at bounding box center [323, 278] width 367 height 12
drag, startPoint x: 371, startPoint y: 264, endPoint x: 136, endPoint y: 265, distance: 235.5
click at [136, 265] on div "Configurando a Retirada em Loja Ofereça mais conveniência aos seus clientes Bol…" at bounding box center [324, 27] width 392 height 538
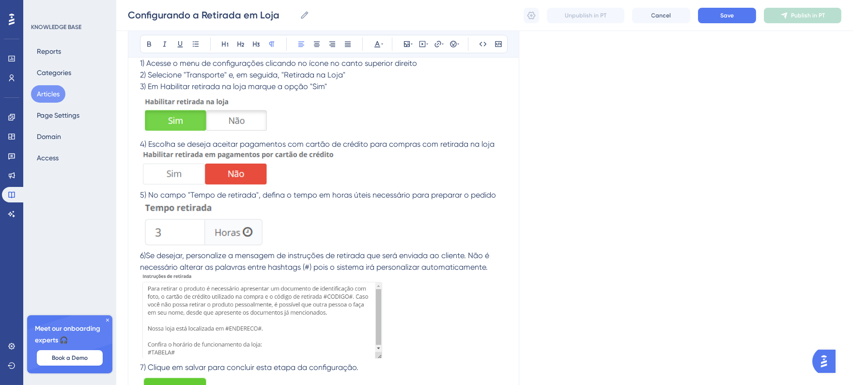
scroll to position [39, 0]
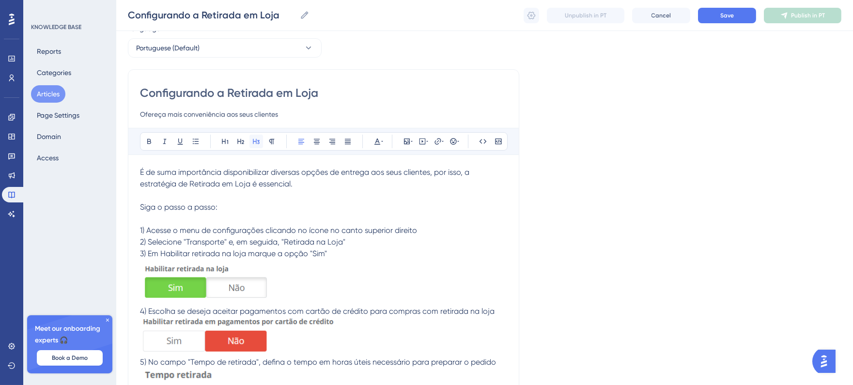
click at [254, 143] on icon at bounding box center [257, 142] width 8 height 8
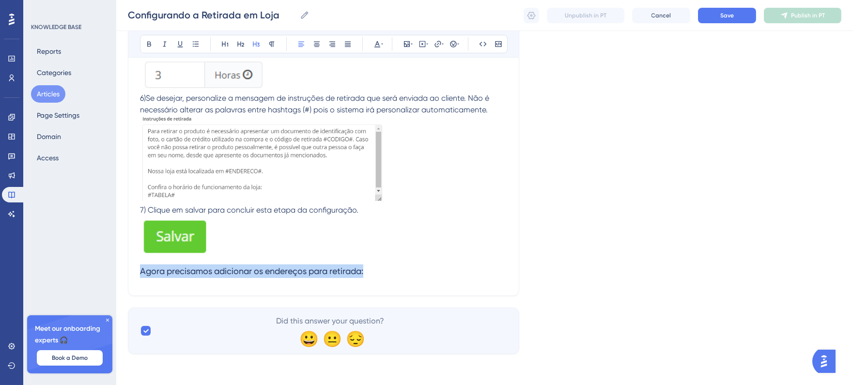
scroll to position [378, 0]
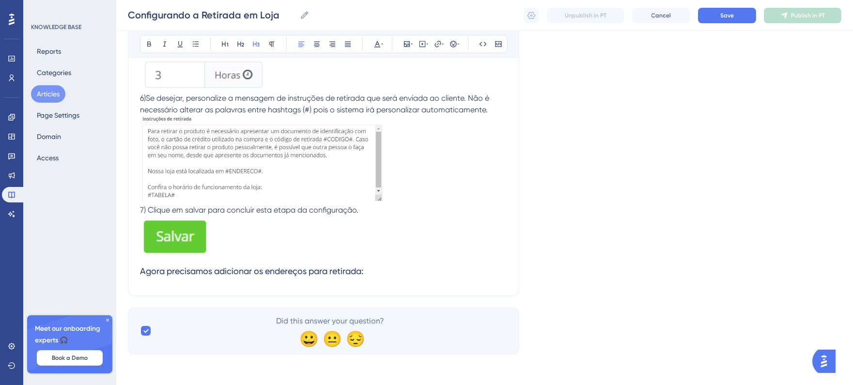
click at [379, 272] on h3 "Agora precisamos adicionar os endereços para retirada:" at bounding box center [323, 271] width 367 height 25
click at [386, 243] on p at bounding box center [323, 237] width 367 height 43
click at [383, 260] on h3 "Agora precisamos adicionar os endereços para retirada:" at bounding box center [323, 271] width 367 height 25
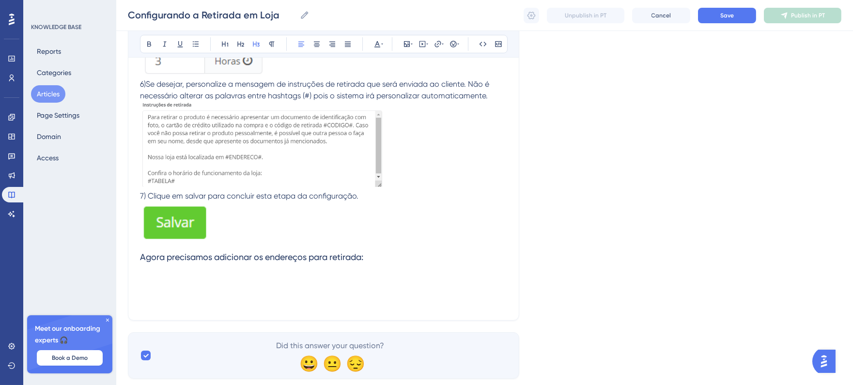
click at [157, 290] on h3 at bounding box center [323, 289] width 367 height 39
click at [158, 286] on h3 at bounding box center [323, 289] width 367 height 39
click at [158, 284] on h3 at bounding box center [323, 289] width 367 height 39
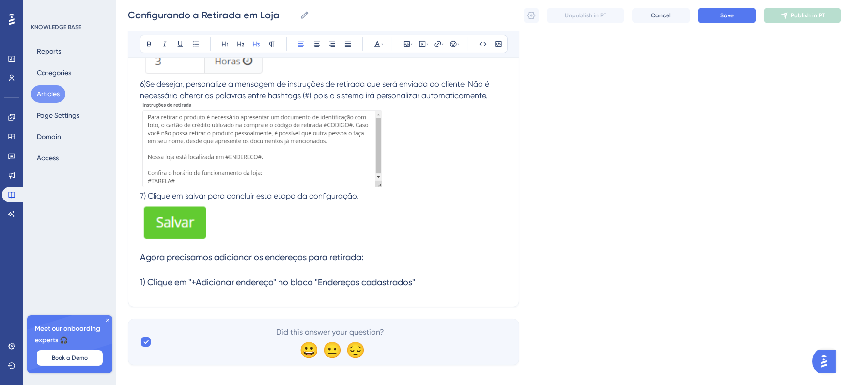
drag, startPoint x: 442, startPoint y: 285, endPoint x: 130, endPoint y: 282, distance: 312.6
click at [130, 282] on div "Configurando a Retirada em Loja Ofereça mais conveniência aos seus clientes Bol…" at bounding box center [324, 19] width 392 height 577
click at [272, 44] on icon at bounding box center [272, 44] width 8 height 8
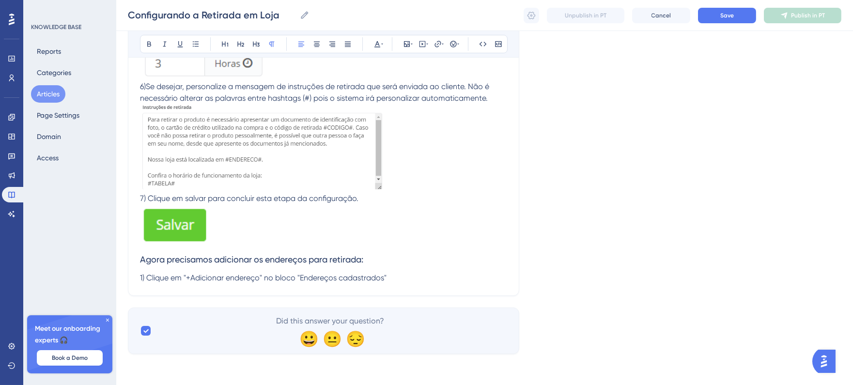
click at [395, 273] on p "1) Clique em "+Adicionar endereço" no bloco "Endereços cadastrados"" at bounding box center [323, 278] width 367 height 12
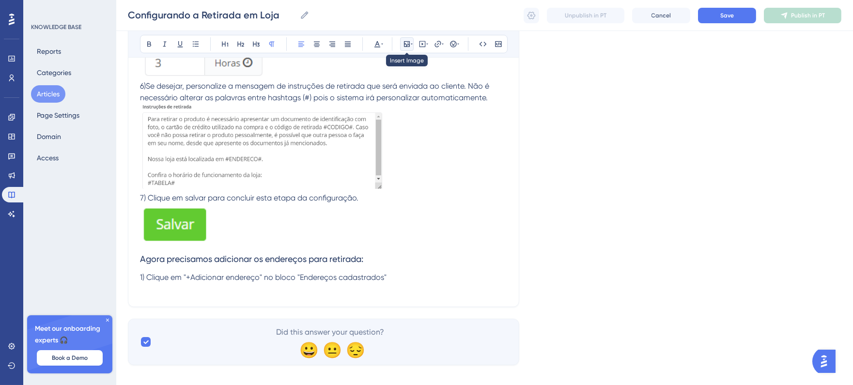
click at [411, 47] on icon at bounding box center [412, 44] width 2 height 8
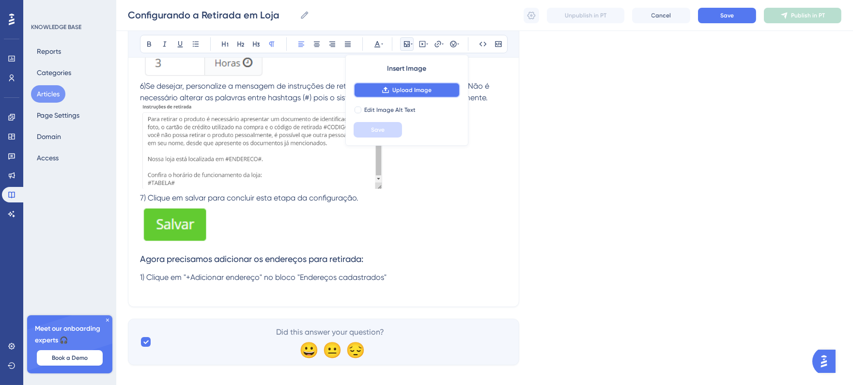
click at [407, 88] on span "Upload Image" at bounding box center [412, 90] width 39 height 8
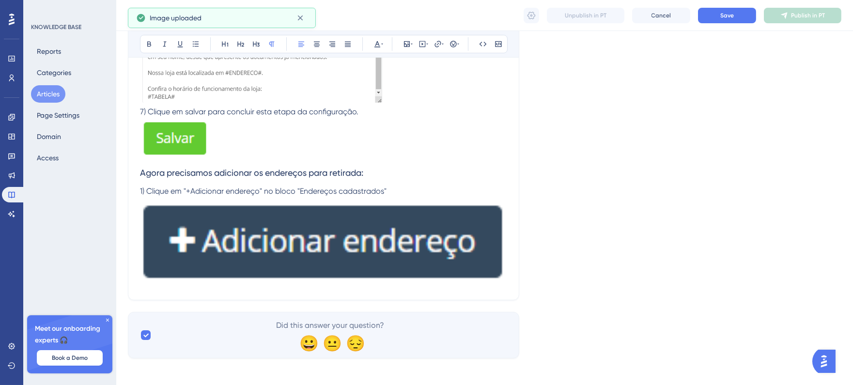
scroll to position [468, 0]
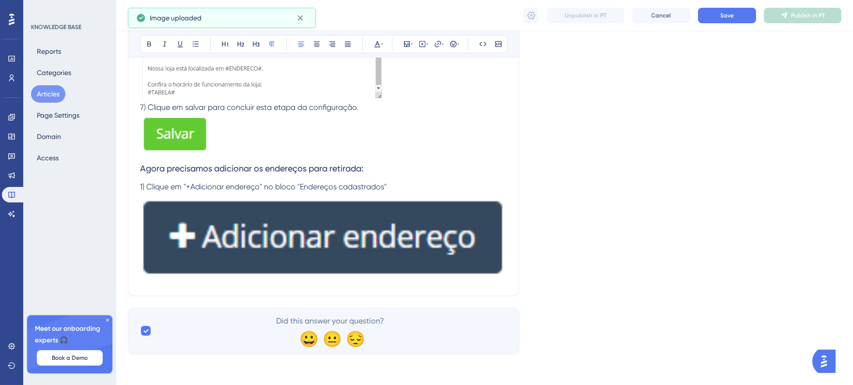
click at [381, 249] on img at bounding box center [323, 237] width 367 height 88
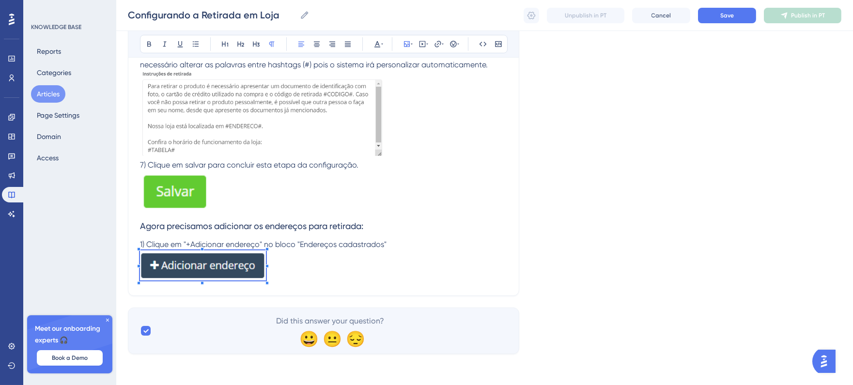
scroll to position [409, 0]
click at [263, 187] on div "É de suma importância disponibilizar diversas opções de entrega aos seus client…" at bounding box center [323, 40] width 367 height 487
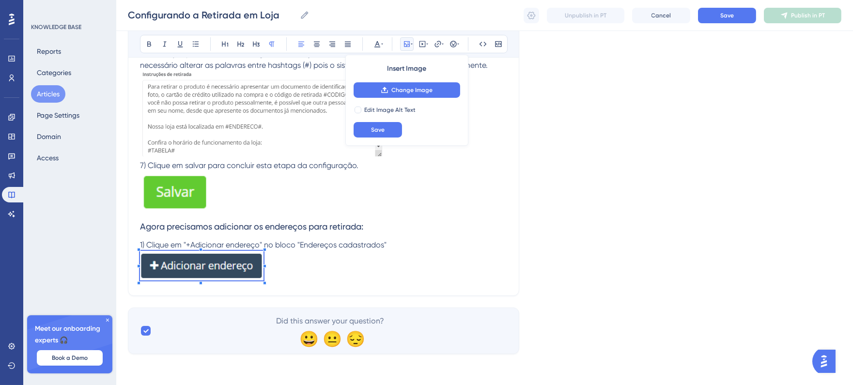
click at [282, 268] on p at bounding box center [323, 267] width 367 height 33
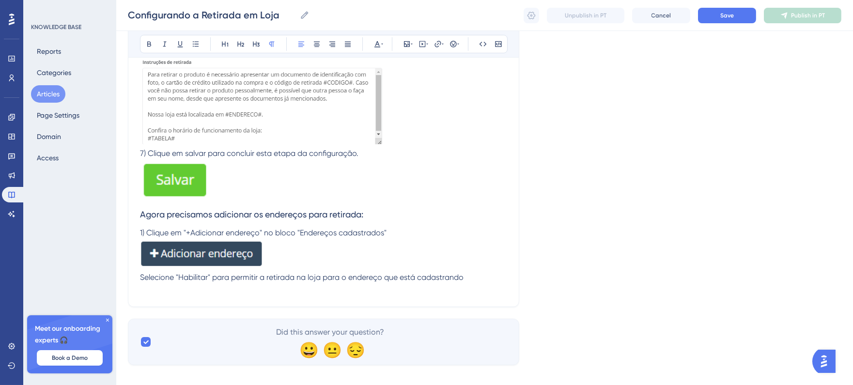
scroll to position [432, 0]
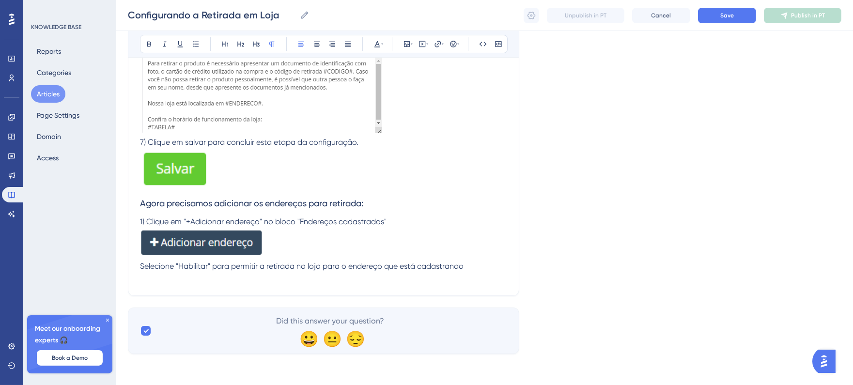
click at [140, 266] on span "Selecione "Habilitar" para permitir a retirada na loja para o endereço que está…" at bounding box center [302, 266] width 324 height 9
click at [190, 282] on p "2) Selecione "Habilitar" para permitir a retirada na loja para o endereço que e…" at bounding box center [323, 272] width 367 height 23
click at [408, 47] on icon at bounding box center [407, 44] width 6 height 6
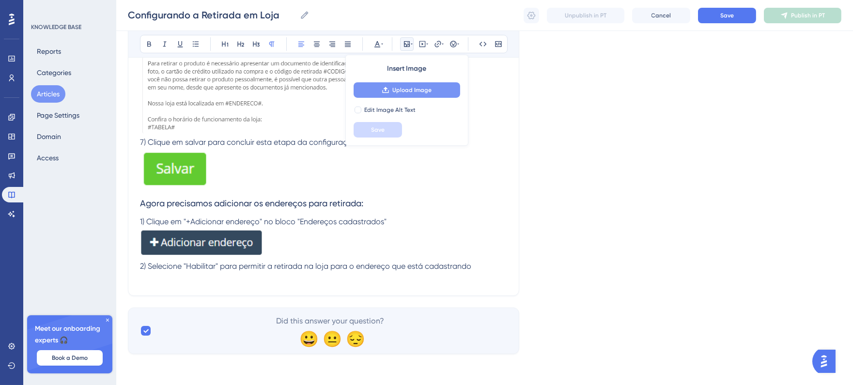
click at [409, 90] on span "Upload Image" at bounding box center [412, 90] width 39 height 8
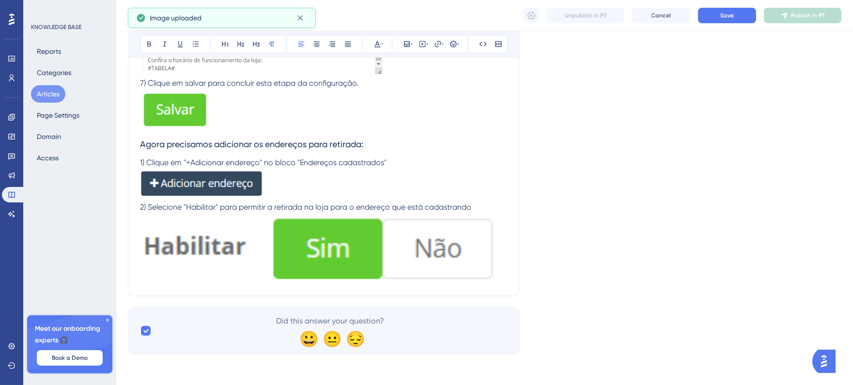
scroll to position [492, 0]
click at [399, 238] on img at bounding box center [323, 246] width 367 height 67
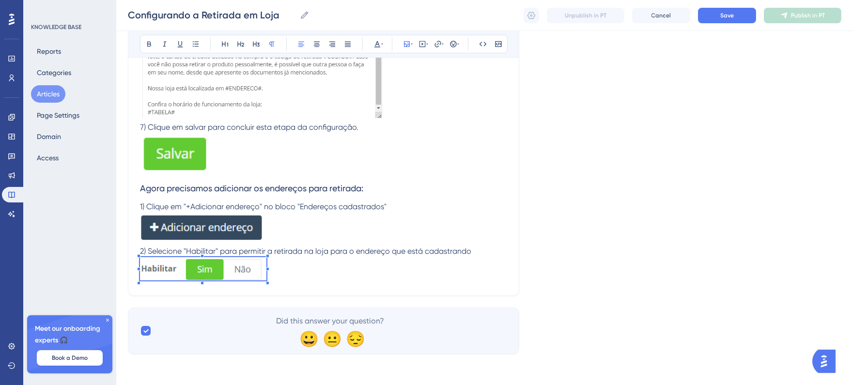
scroll to position [447, 0]
click at [267, 224] on div "É de suma importância disponibilizar diversas opções de entrega aos seus client…" at bounding box center [323, 21] width 367 height 525
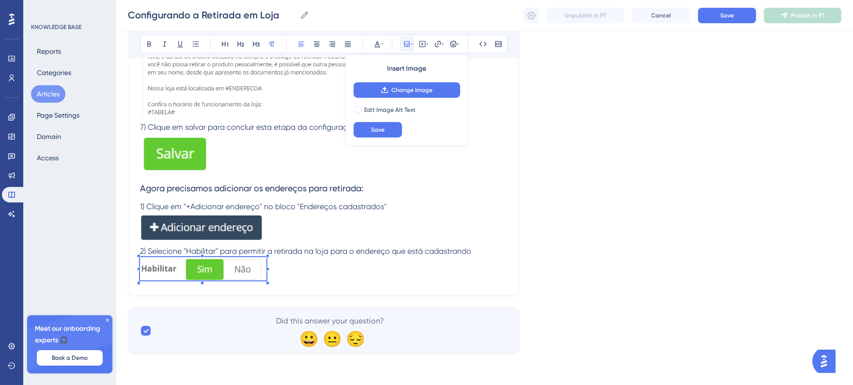
click at [286, 267] on p "2) Selecione "Habilitar" para permitir a retirada na loja para o endereço que e…" at bounding box center [323, 265] width 367 height 38
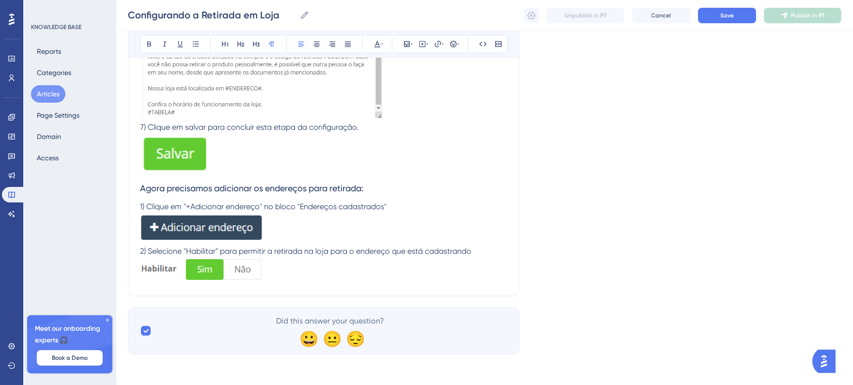
click at [227, 217] on img at bounding box center [202, 228] width 124 height 30
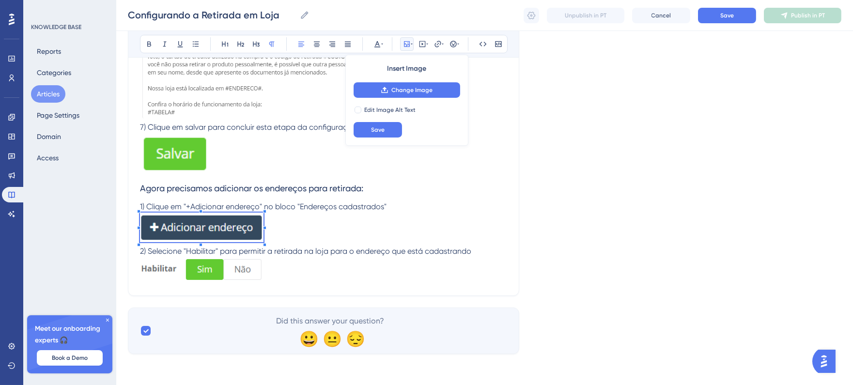
click at [263, 243] on div at bounding box center [202, 229] width 124 height 33
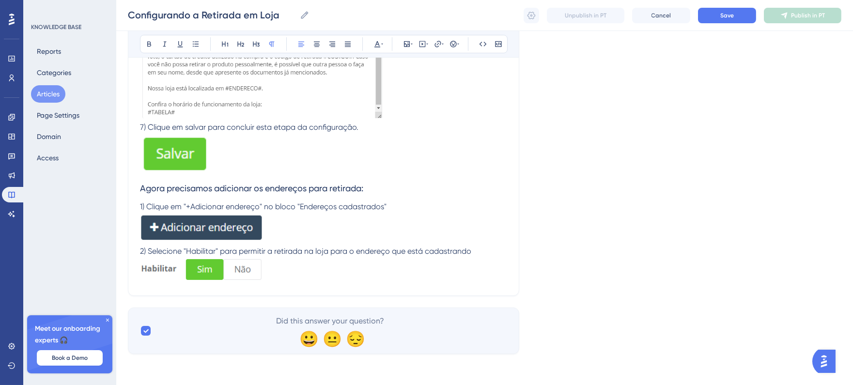
click at [245, 234] on img at bounding box center [202, 228] width 124 height 30
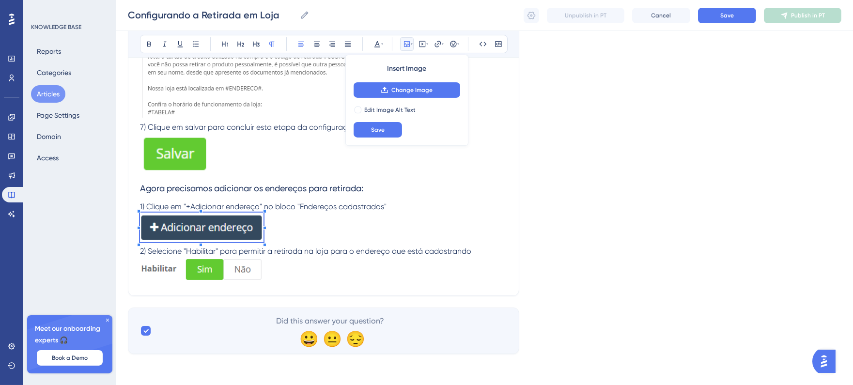
click at [264, 246] on p "2) Selecione "Habilitar" para permitir a retirada na loja para o endereço que e…" at bounding box center [323, 265] width 367 height 38
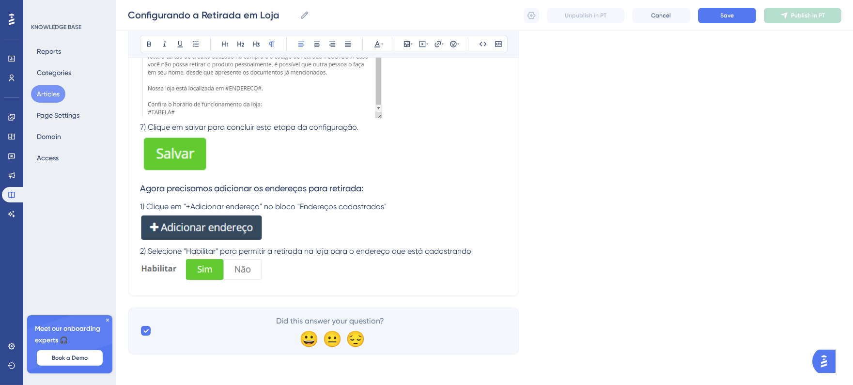
click at [251, 230] on img at bounding box center [202, 228] width 124 height 30
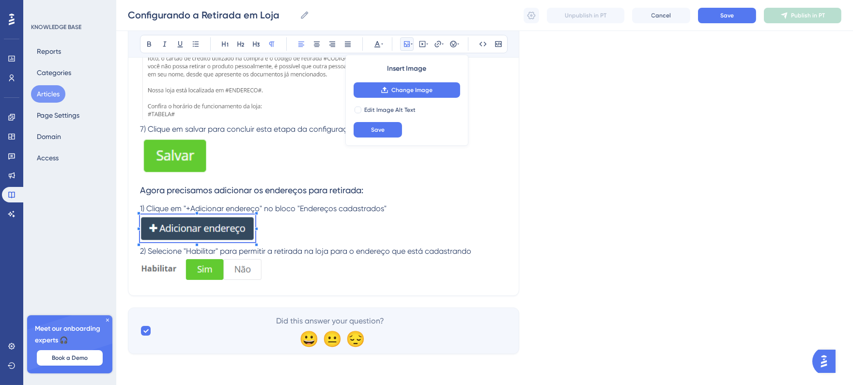
scroll to position [445, 0]
click at [254, 235] on p at bounding box center [323, 230] width 367 height 31
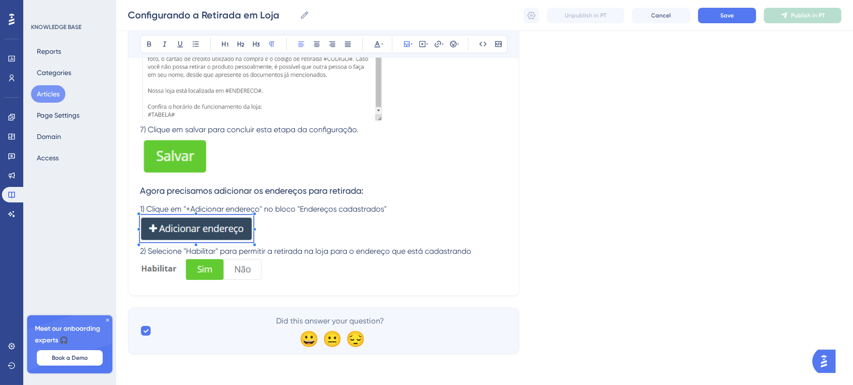
click at [250, 277] on img at bounding box center [203, 268] width 126 height 23
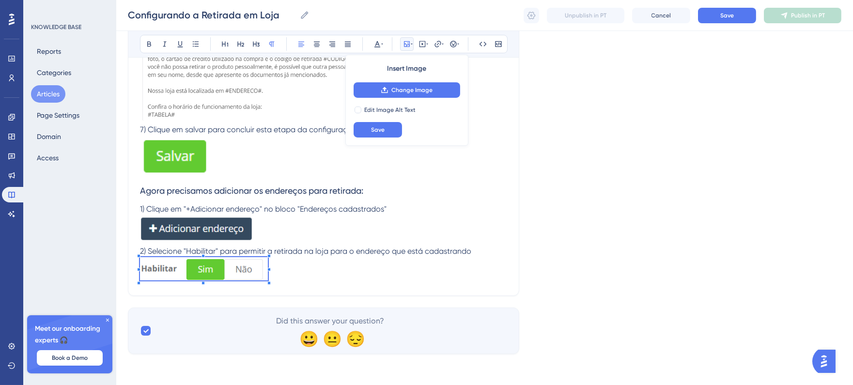
scroll to position [446, 0]
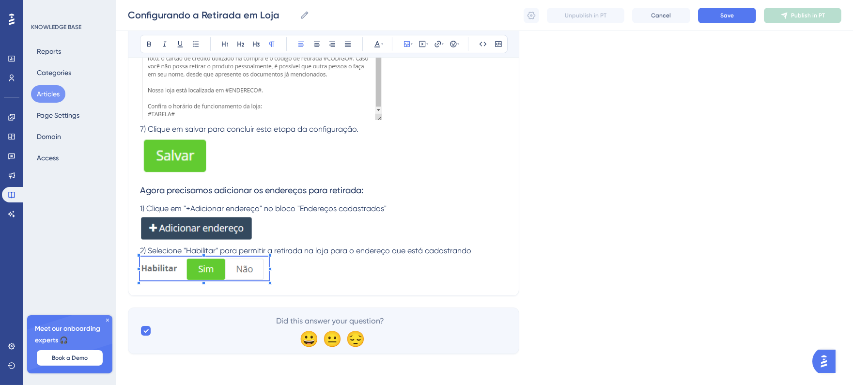
click at [293, 283] on p "2) Selecione "Habilitar" para permitir a retirada na loja para o endereço que e…" at bounding box center [323, 264] width 367 height 39
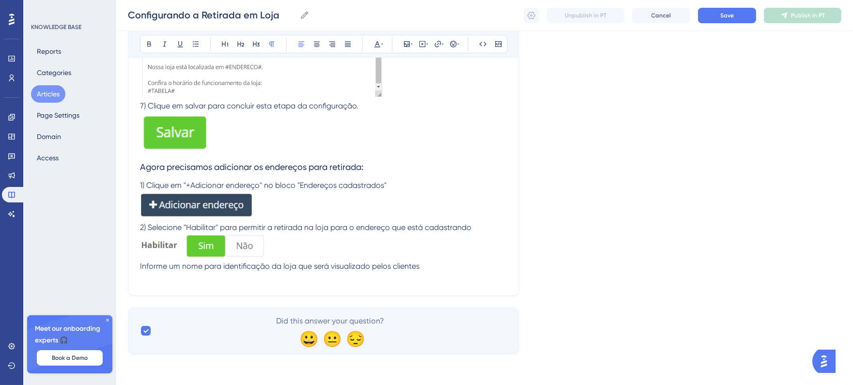
scroll to position [457, 0]
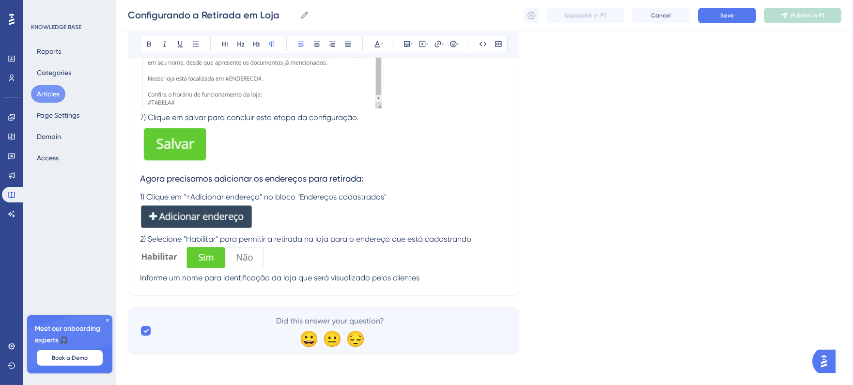
click at [142, 279] on span "Informe um nome para identificação da loja que será visualizado pelos clientes" at bounding box center [280, 277] width 280 height 9
click at [441, 273] on p "3) Informe um nome para identificação da loja que será visualizado pelos client…" at bounding box center [323, 278] width 367 height 12
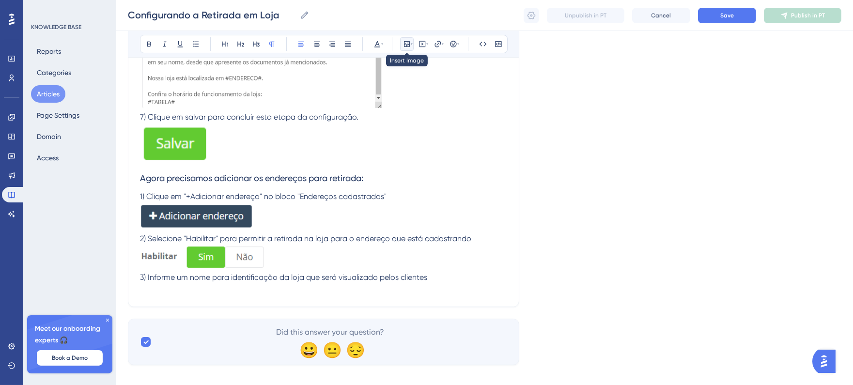
click at [410, 41] on icon at bounding box center [407, 44] width 8 height 8
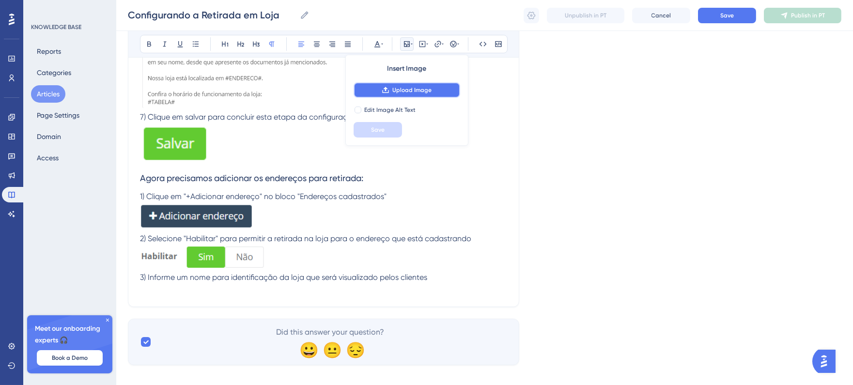
click at [414, 87] on span "Upload Image" at bounding box center [412, 90] width 39 height 8
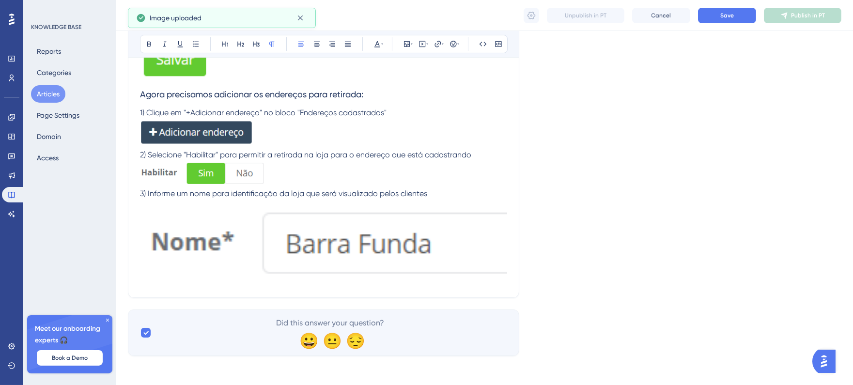
scroll to position [544, 0]
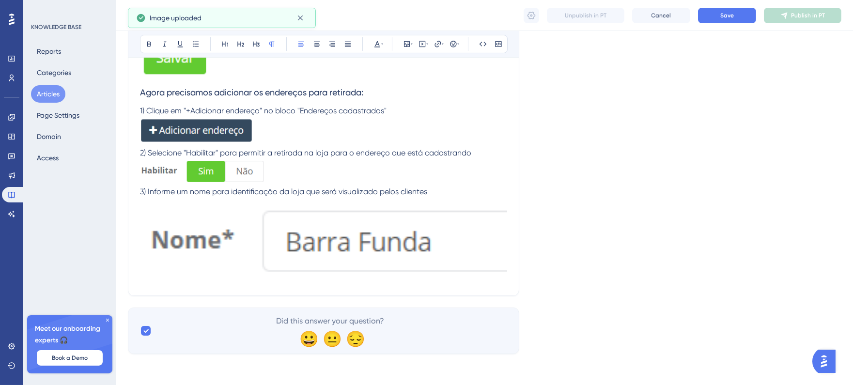
click at [400, 233] on img at bounding box center [323, 239] width 367 height 83
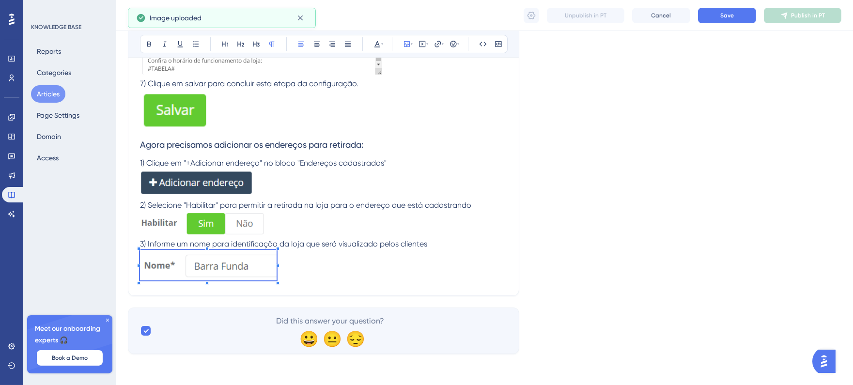
scroll to position [491, 0]
click at [278, 224] on div "É de suma importância disponibilizar diversas opções de entrega aos seus client…" at bounding box center [323, 0] width 367 height 569
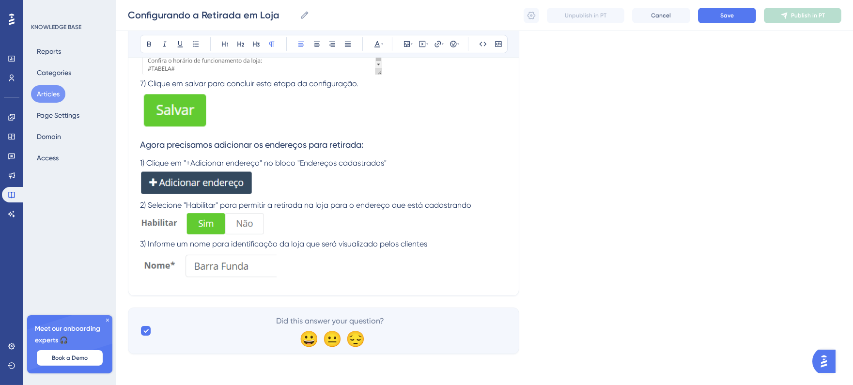
click at [322, 266] on p at bounding box center [323, 267] width 367 height 34
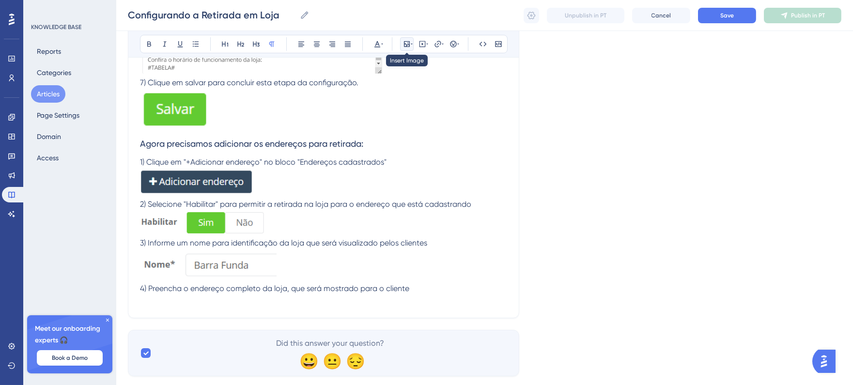
click at [405, 47] on icon at bounding box center [407, 44] width 8 height 8
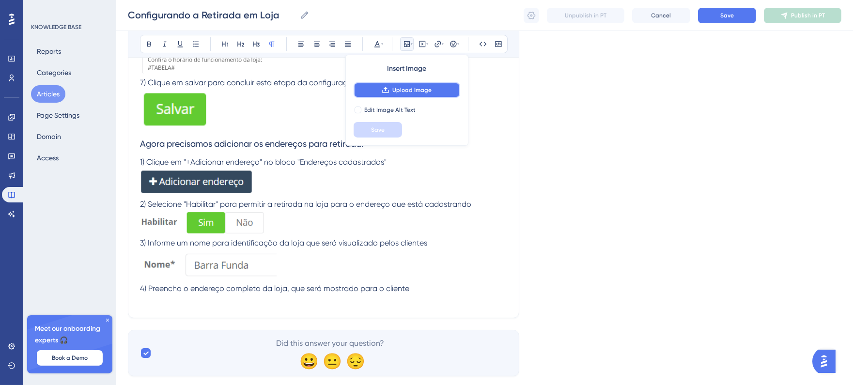
click at [415, 91] on span "Upload Image" at bounding box center [412, 90] width 39 height 8
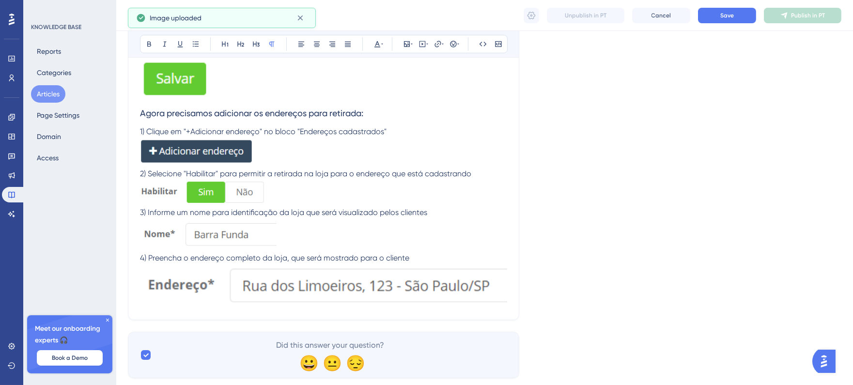
scroll to position [545, 0]
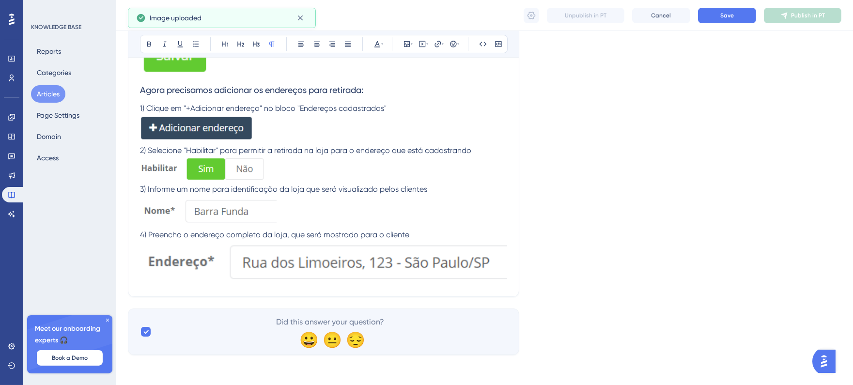
click at [390, 269] on img at bounding box center [323, 261] width 367 height 41
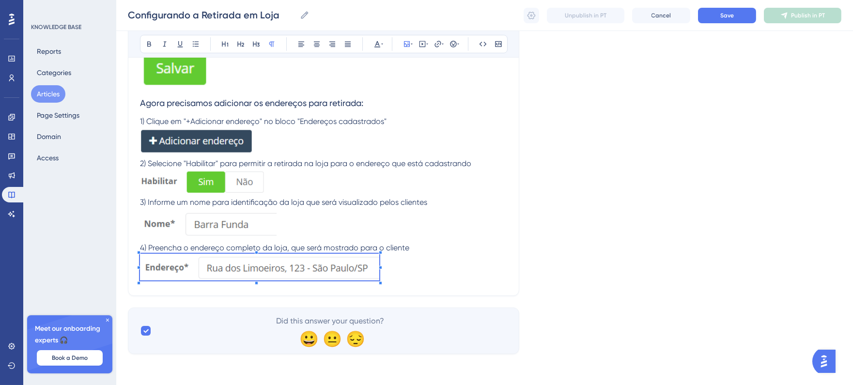
scroll to position [534, 0]
click at [383, 282] on div at bounding box center [383, 283] width 3 height 3
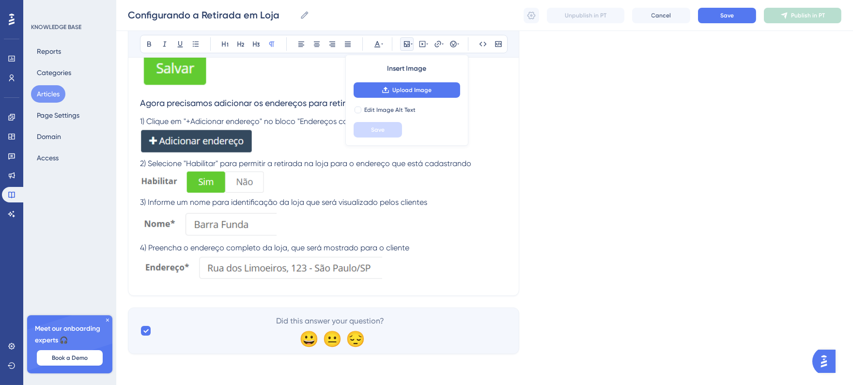
click at [395, 278] on p at bounding box center [323, 269] width 367 height 30
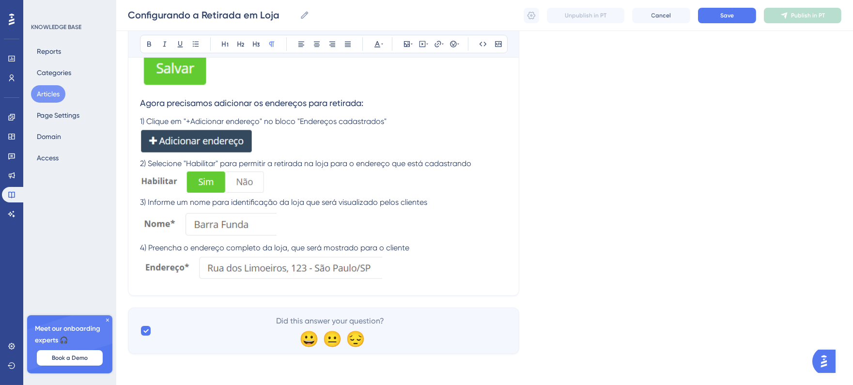
scroll to position [545, 0]
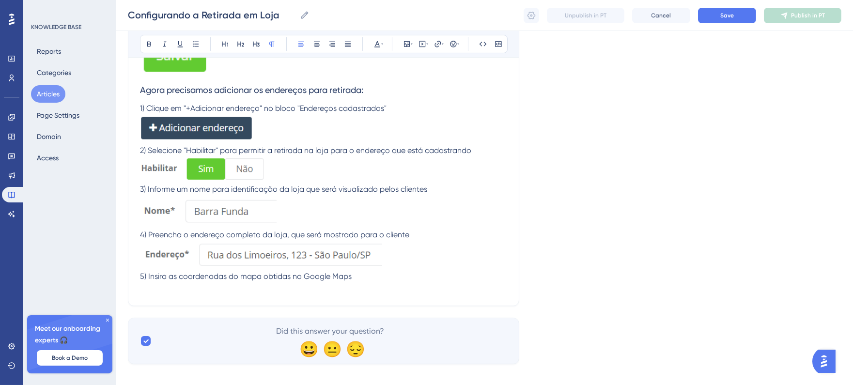
click at [371, 277] on p "5) Insira as coordenadas do mapa obtidas no Google Maps" at bounding box center [323, 282] width 367 height 23
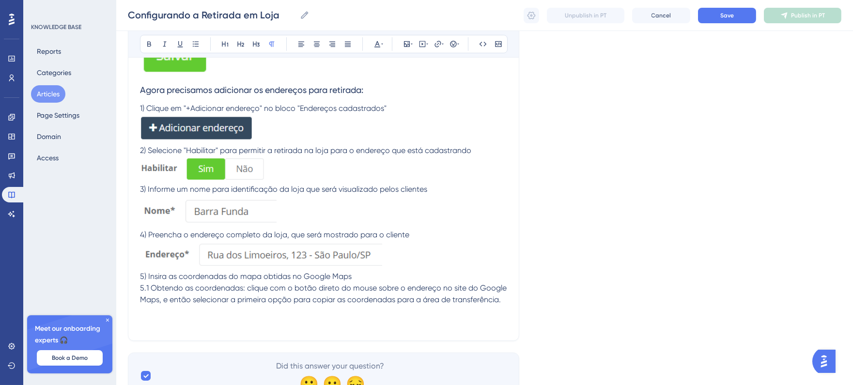
click at [377, 277] on p "5) Insira as coordenadas do mapa obtidas no Google Maps" at bounding box center [323, 277] width 367 height 12
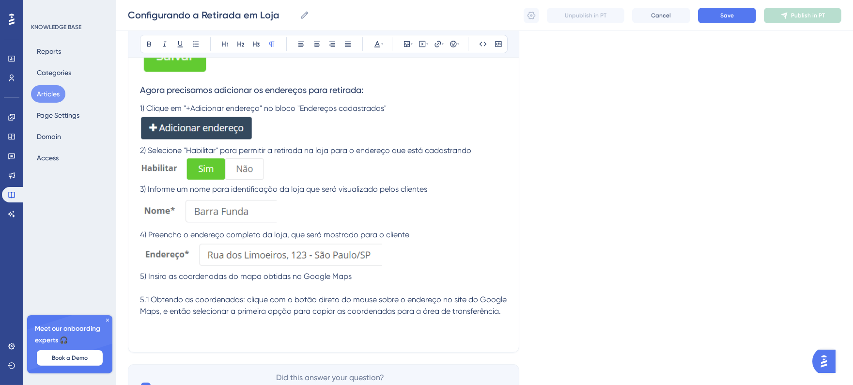
click at [270, 332] on p "5.1 Obtendo as coordenadas: clique com o botão direto do mouse sobre o endereço…" at bounding box center [323, 317] width 367 height 47
click at [408, 41] on icon at bounding box center [407, 44] width 6 height 6
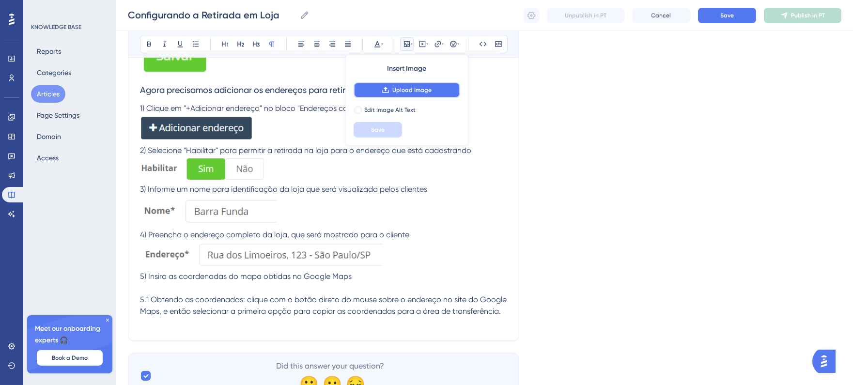
click at [420, 89] on span "Upload Image" at bounding box center [412, 90] width 39 height 8
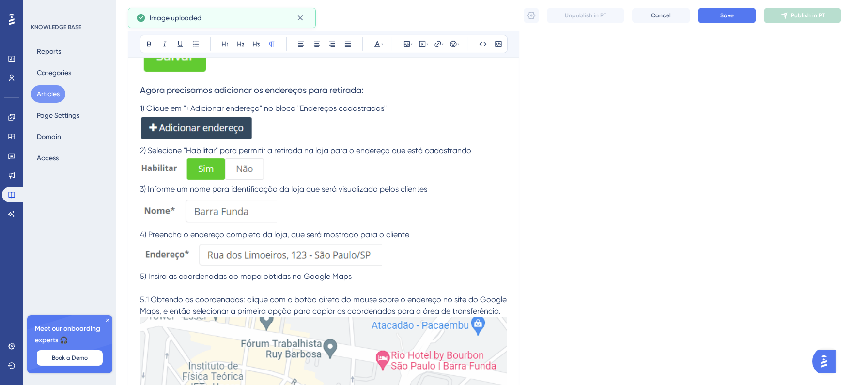
scroll to position [761, 0]
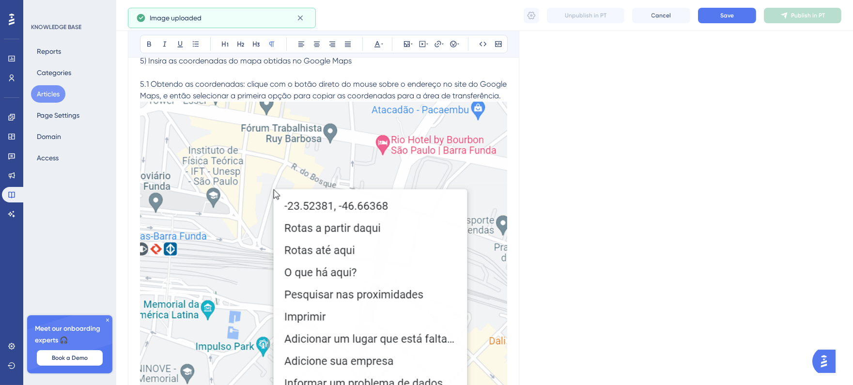
click at [446, 263] on img at bounding box center [323, 282] width 367 height 361
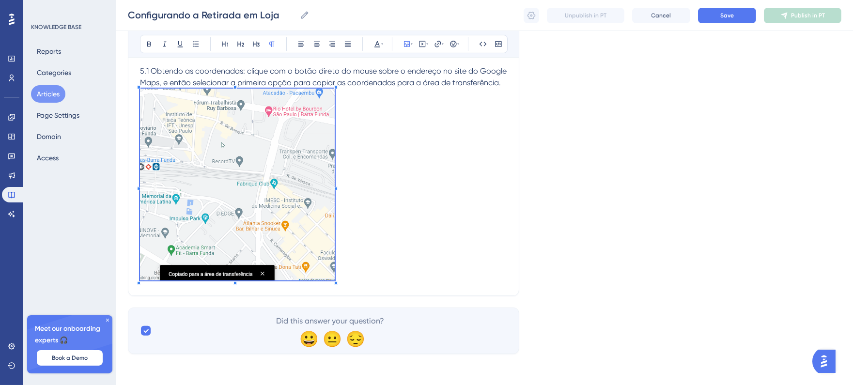
scroll to position [774, 0]
click at [336, 191] on p "5.1 Obtendo as coordenadas: clique com o botão direto do mouse sobre o endereço…" at bounding box center [323, 174] width 367 height 217
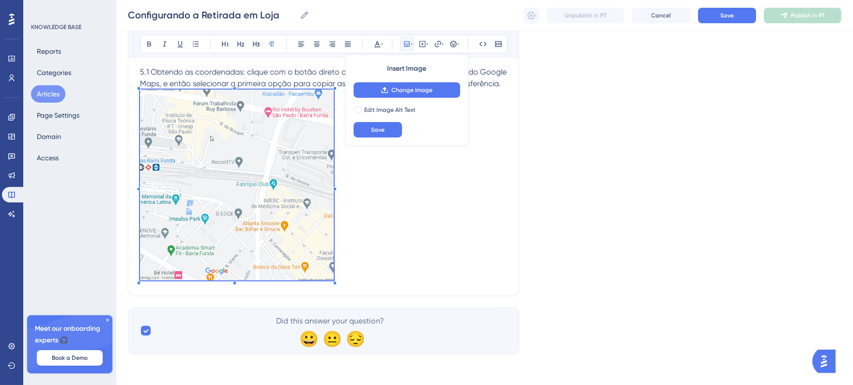
click at [362, 193] on p "5.1 Obtendo as coordenadas: clique com o botão direto do mouse sobre o endereço…" at bounding box center [323, 174] width 367 height 217
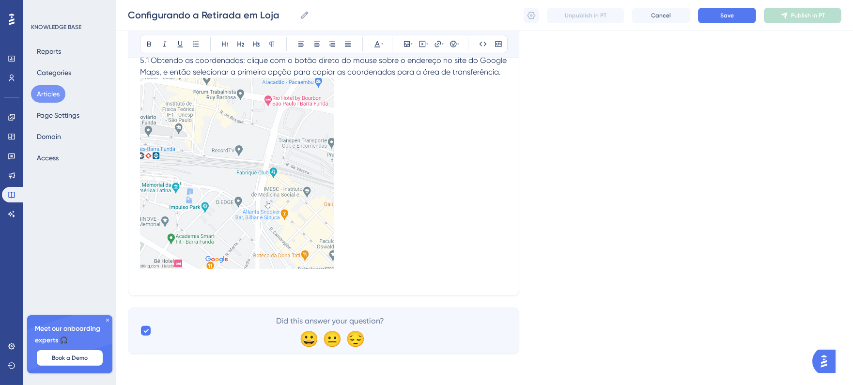
scroll to position [809, 0]
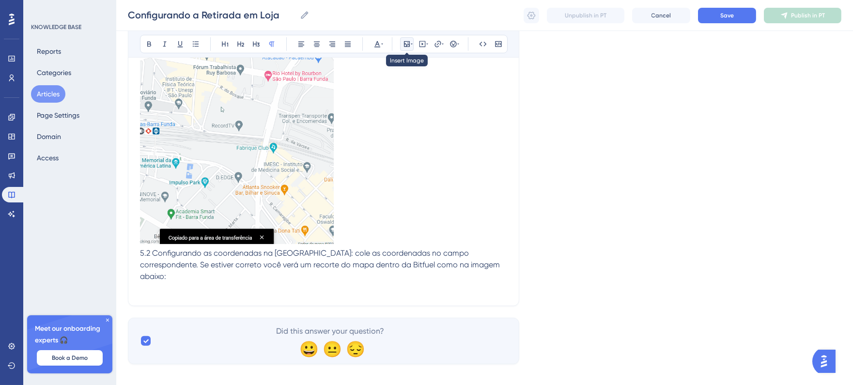
click at [410, 47] on icon at bounding box center [407, 44] width 8 height 8
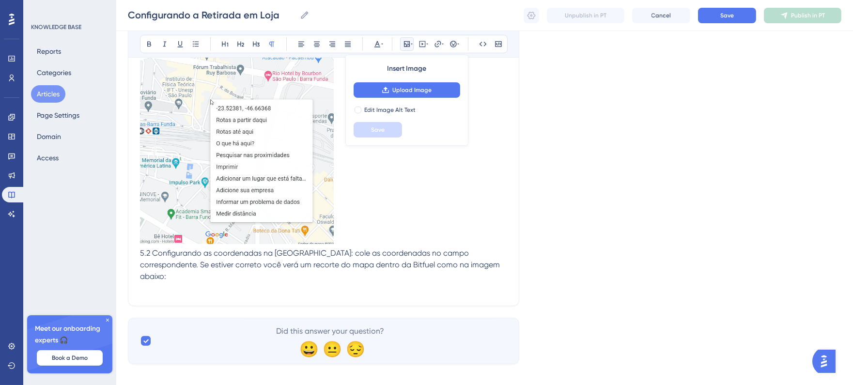
click at [401, 81] on div "Insert Image Upload Image Edit Image Alt Text Save" at bounding box center [407, 100] width 123 height 91
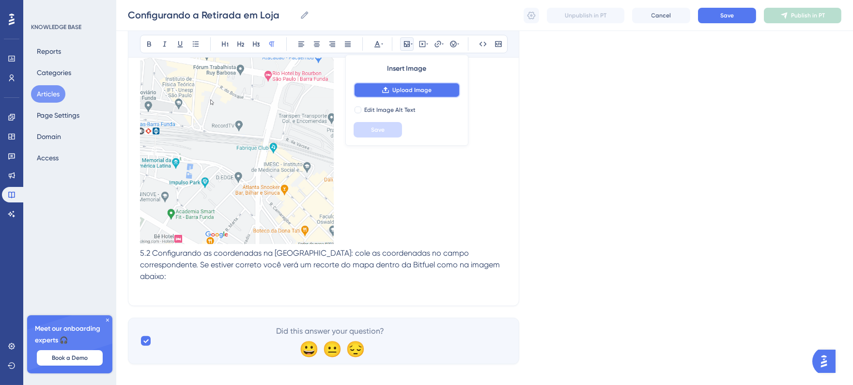
click at [404, 84] on button "Upload Image" at bounding box center [407, 90] width 107 height 16
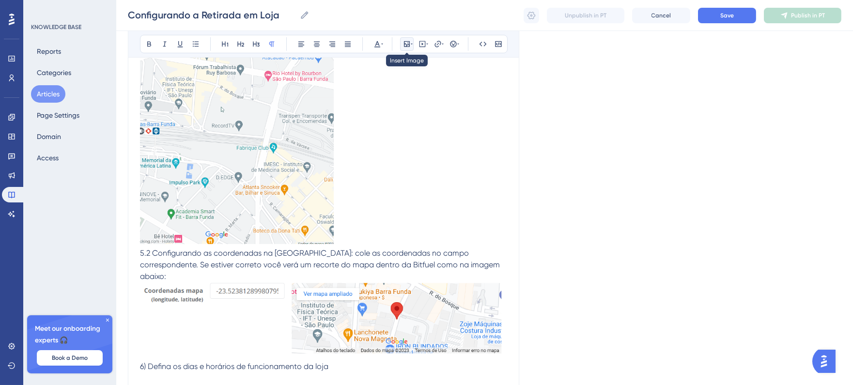
click at [407, 44] on icon at bounding box center [407, 44] width 8 height 8
click at [408, 47] on icon at bounding box center [407, 44] width 6 height 6
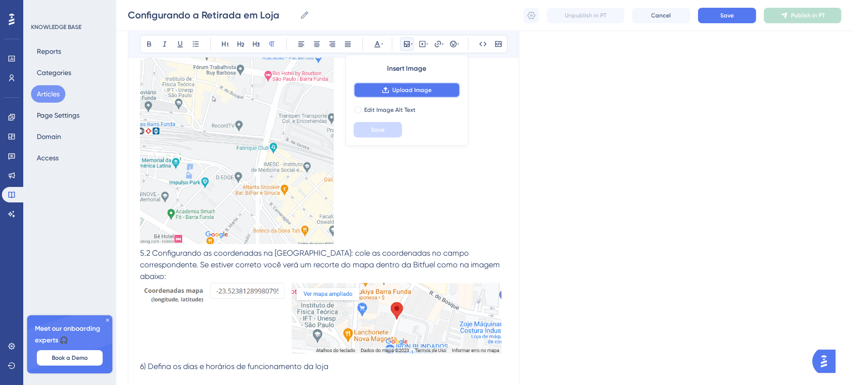
click at [405, 84] on button "Upload Image" at bounding box center [407, 90] width 107 height 16
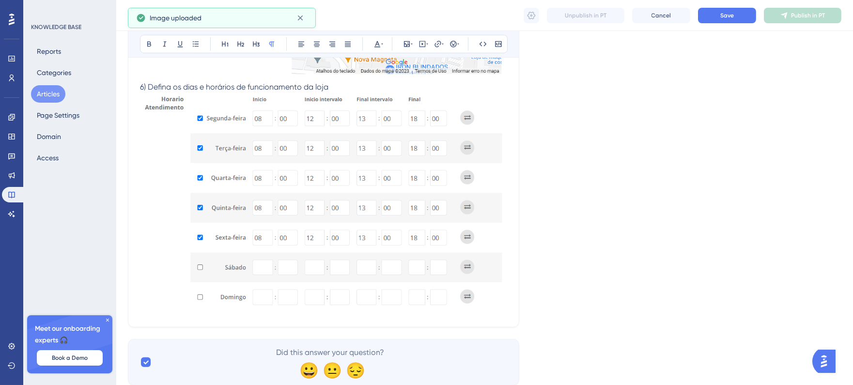
scroll to position [1110, 0]
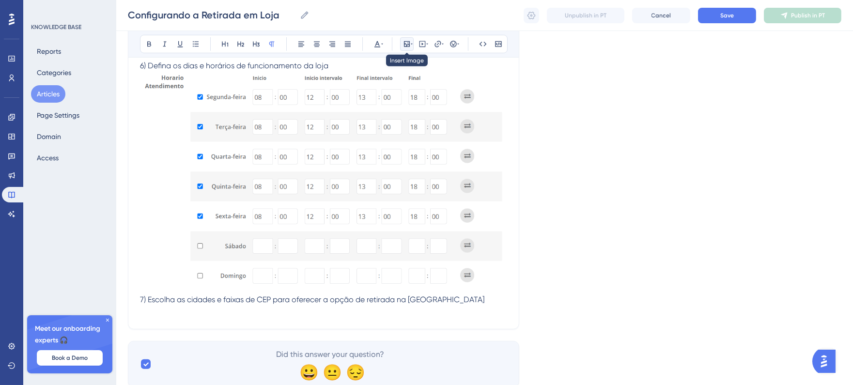
click at [411, 42] on icon at bounding box center [412, 44] width 2 height 8
click at [403, 46] on icon at bounding box center [407, 44] width 8 height 8
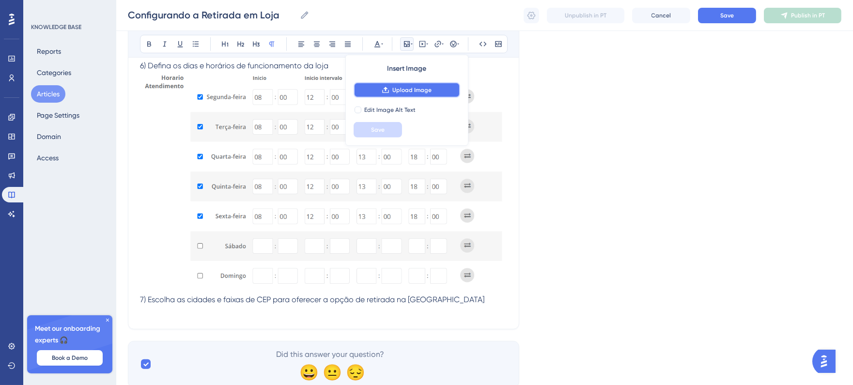
click at [387, 94] on icon at bounding box center [386, 90] width 8 height 8
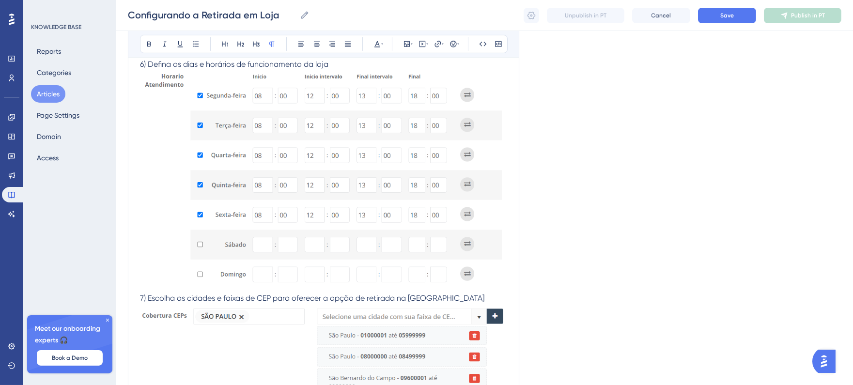
scroll to position [1219, 0]
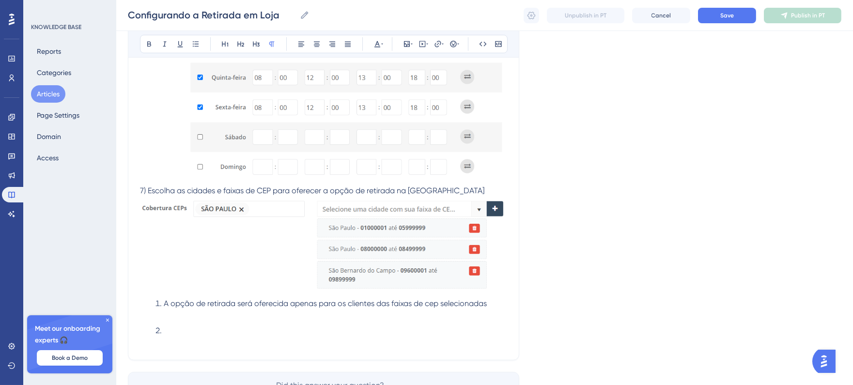
click at [181, 337] on p at bounding box center [323, 343] width 367 height 12
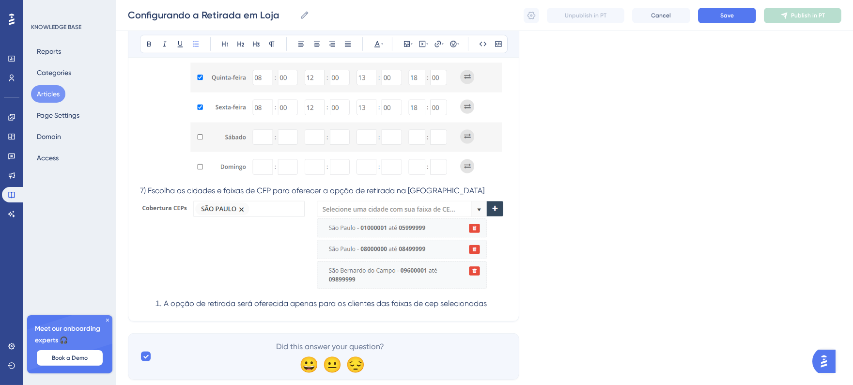
click at [164, 299] on span "A opção de retirada será oferecida apenas para os clientes das faixas de cep se…" at bounding box center [325, 303] width 323 height 9
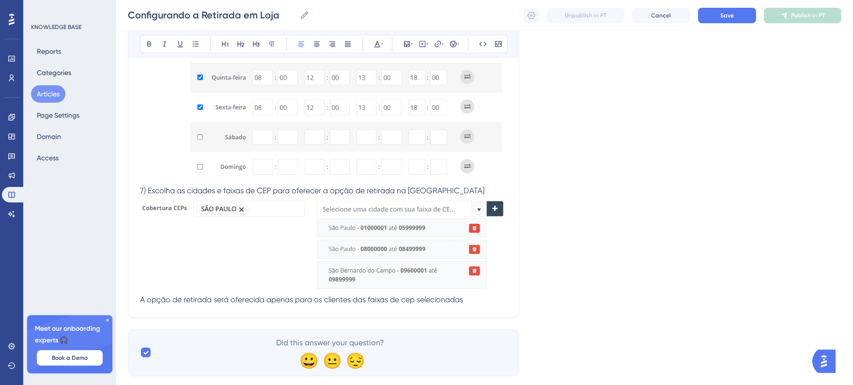
click at [467, 286] on p "7) Escolha as cidades e faixas de CEP para oferecer a opção de retirada na [GEO…" at bounding box center [323, 245] width 367 height 121
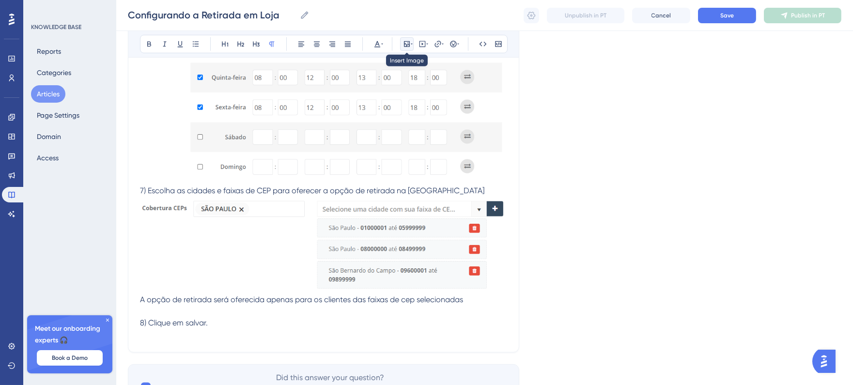
click at [411, 44] on icon at bounding box center [412, 44] width 2 height 8
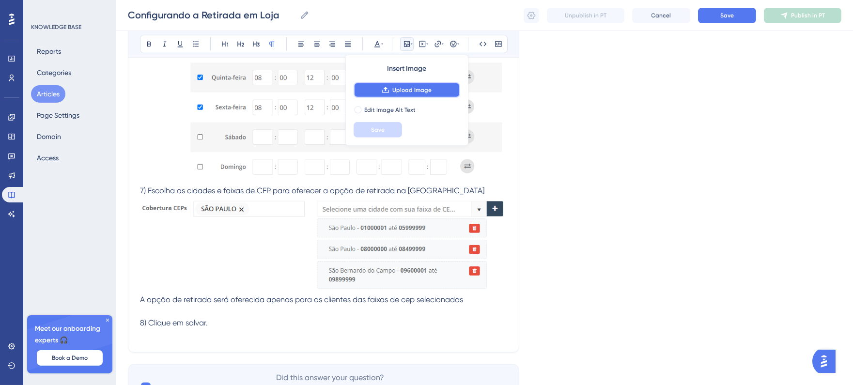
click at [406, 89] on span "Upload Image" at bounding box center [412, 90] width 39 height 8
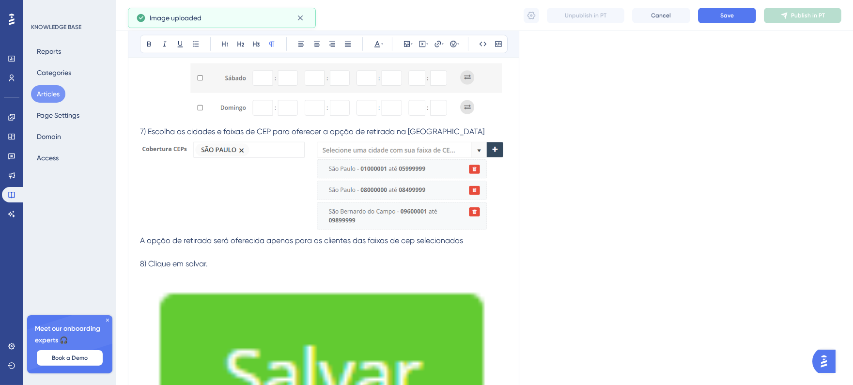
scroll to position [1381, 0]
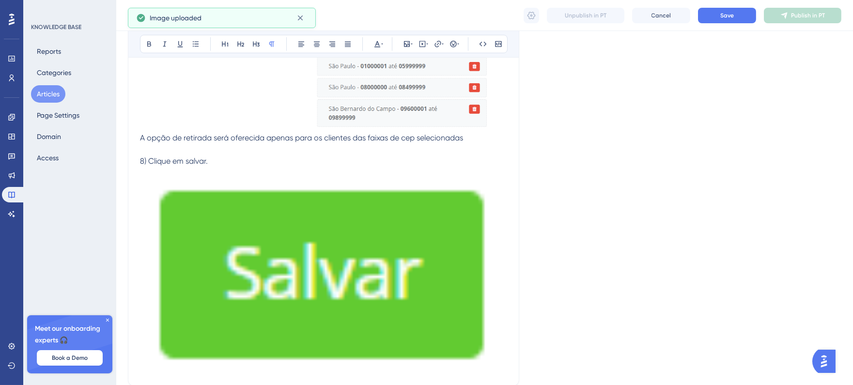
click at [393, 289] on img at bounding box center [323, 269] width 367 height 204
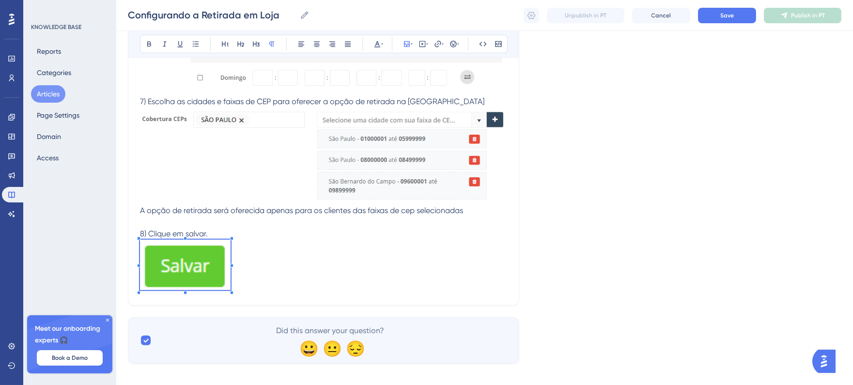
scroll to position [1308, 0]
click at [230, 248] on p "8) Clique em salvar." at bounding box center [323, 261] width 367 height 65
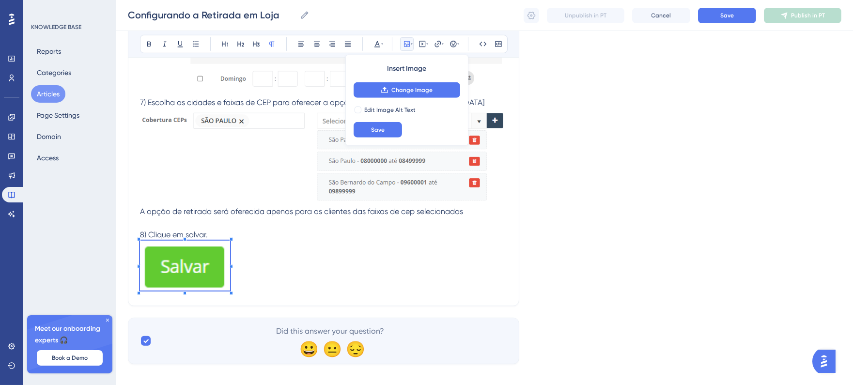
click at [380, 238] on p "8) Clique em salvar." at bounding box center [323, 261] width 367 height 65
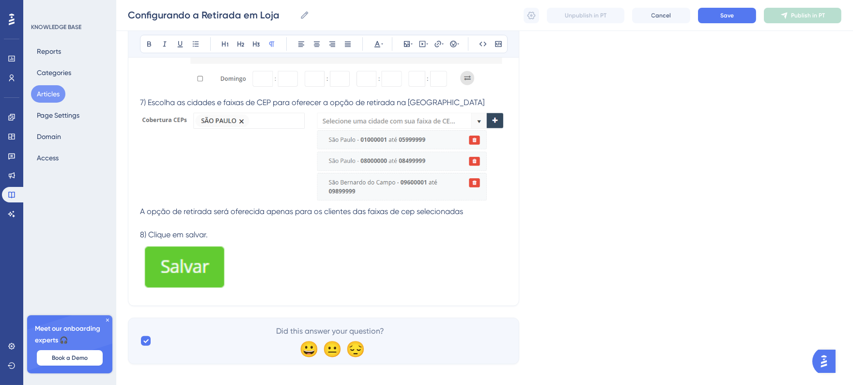
click at [181, 251] on img at bounding box center [185, 266] width 90 height 50
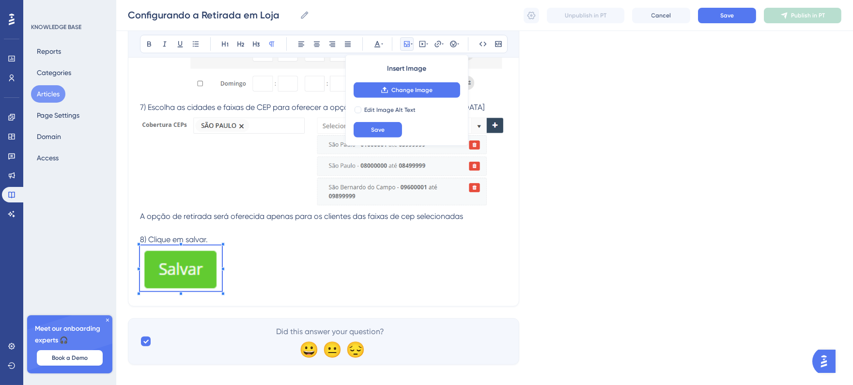
scroll to position [1301, 0]
click at [218, 270] on span at bounding box center [179, 270] width 79 height 47
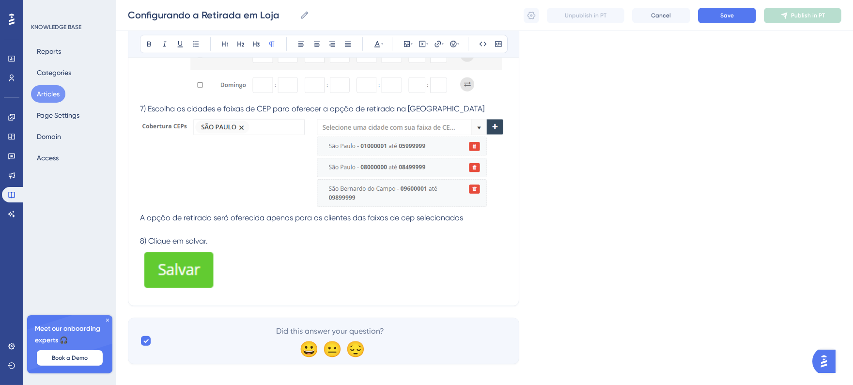
click at [254, 278] on p "8) Clique em salvar." at bounding box center [323, 265] width 367 height 59
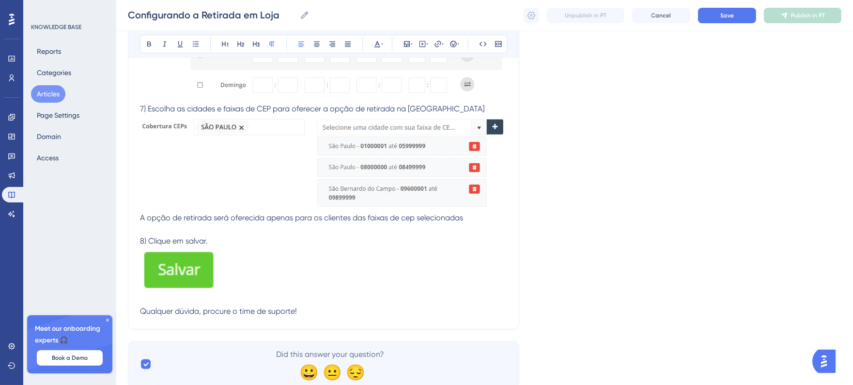
scroll to position [1325, 0]
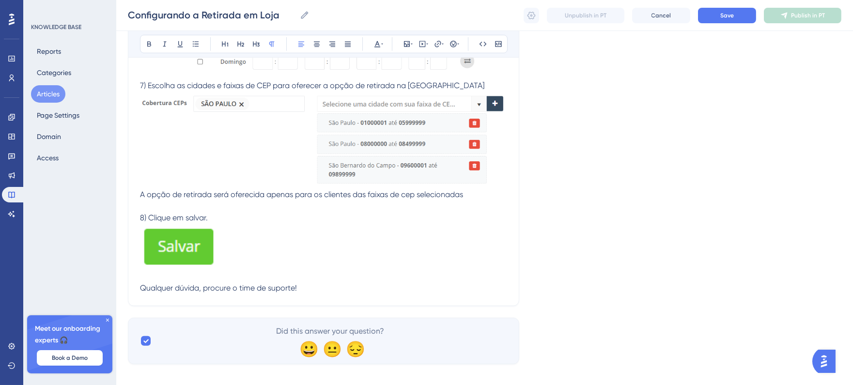
click at [364, 326] on span "Did this answer your question?" at bounding box center [331, 332] width 108 height 12
click at [704, 17] on button "Save" at bounding box center [727, 16] width 58 height 16
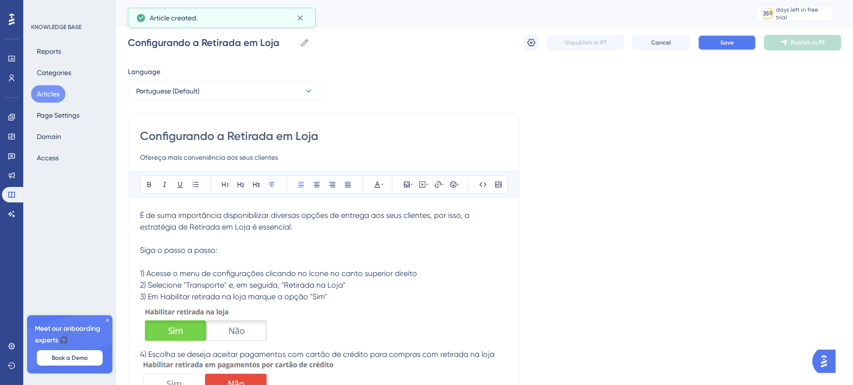
click at [740, 45] on button "Save" at bounding box center [727, 43] width 58 height 16
click at [773, 47] on button "Publish in PT" at bounding box center [803, 43] width 78 height 16
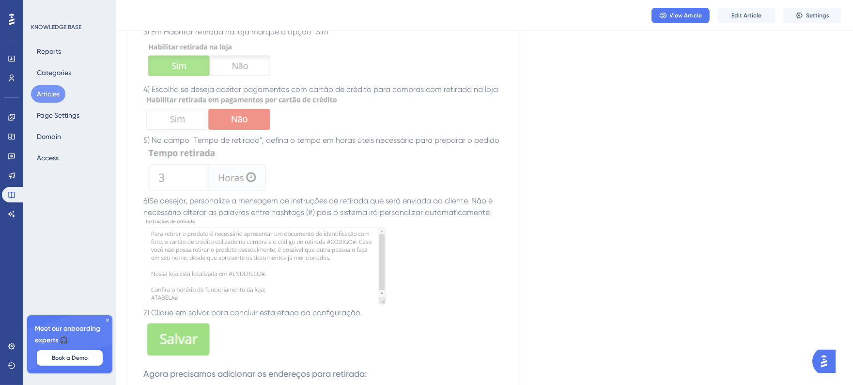
scroll to position [52, 0]
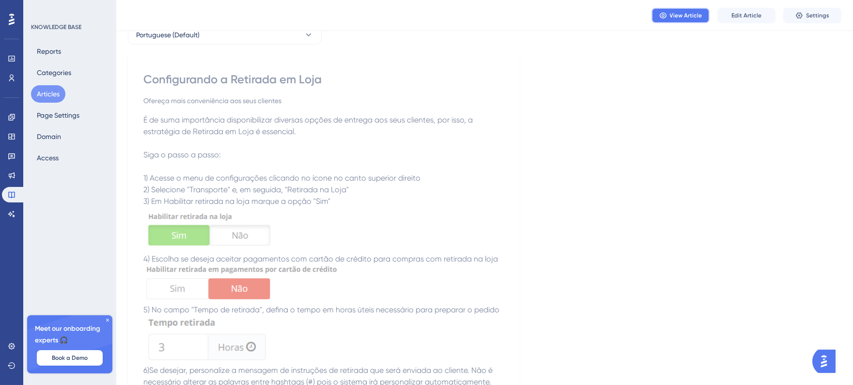
click at [699, 19] on button "View Article" at bounding box center [681, 16] width 58 height 16
click at [55, 97] on button "Articles" at bounding box center [48, 93] width 34 height 17
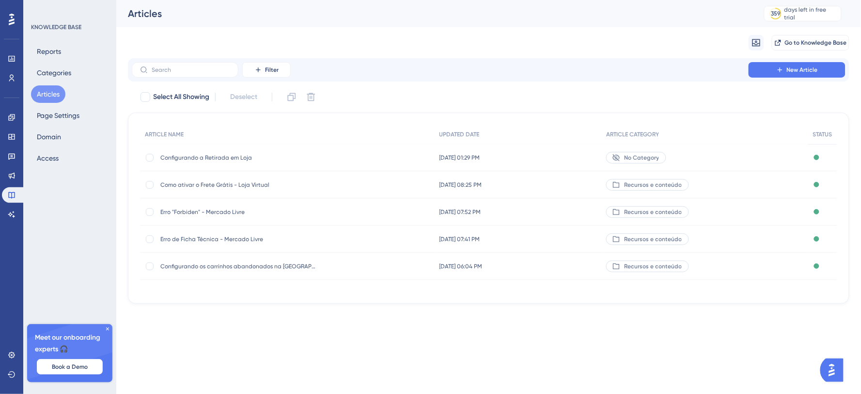
click at [659, 158] on span "No Category" at bounding box center [641, 158] width 35 height 8
click at [657, 158] on span "No Category" at bounding box center [641, 158] width 35 height 8
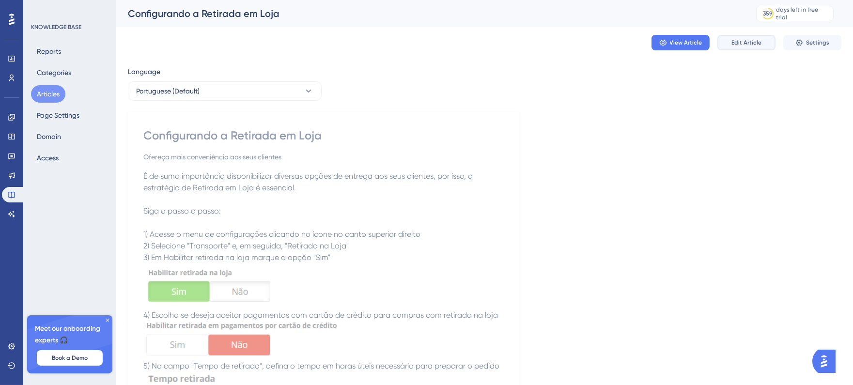
click at [758, 41] on span "Edit Article" at bounding box center [747, 43] width 30 height 8
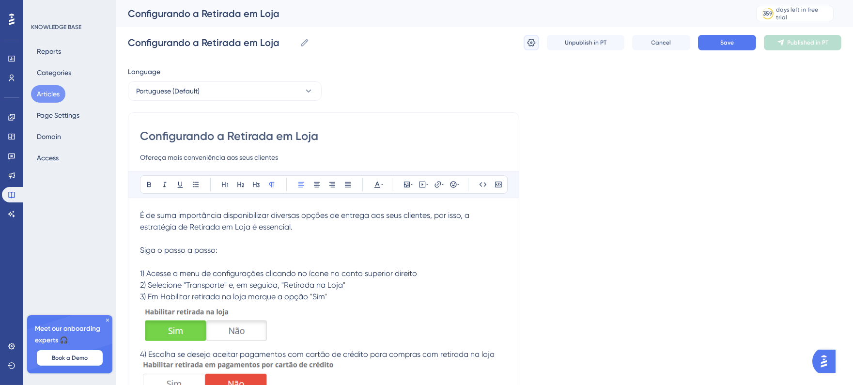
click at [535, 42] on icon at bounding box center [532, 43] width 10 height 10
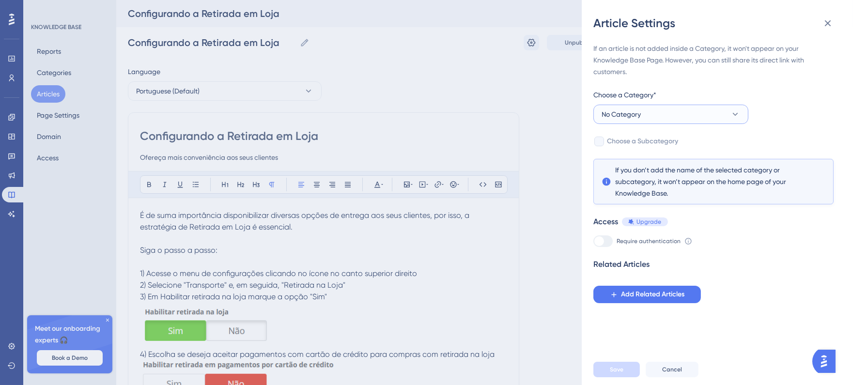
click at [648, 119] on button "No Category" at bounding box center [671, 114] width 155 height 19
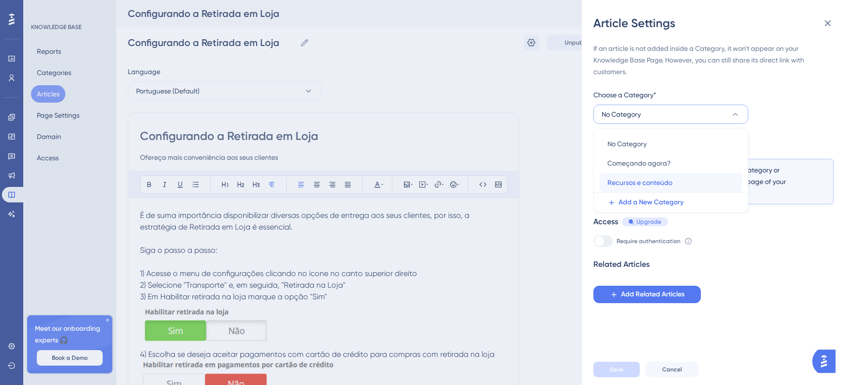
click at [670, 183] on span "Recursos e conteúdo" at bounding box center [640, 183] width 65 height 12
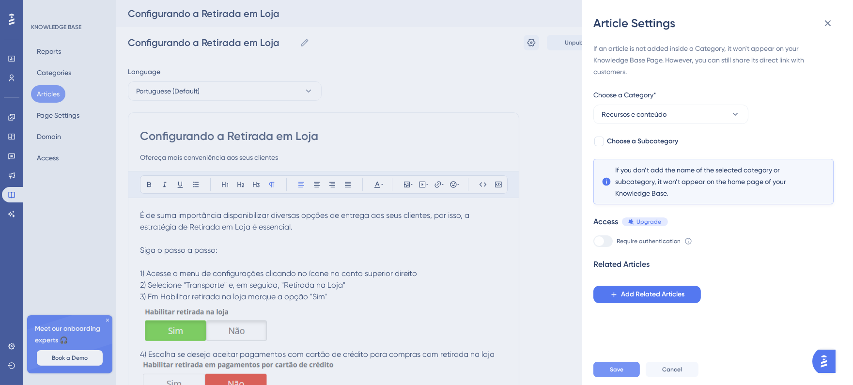
click at [627, 372] on button "Save" at bounding box center [617, 370] width 47 height 16
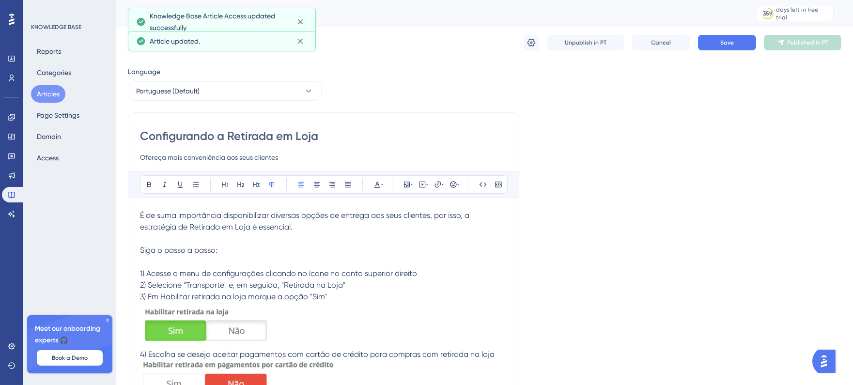
click at [45, 95] on button "Articles" at bounding box center [48, 93] width 34 height 17
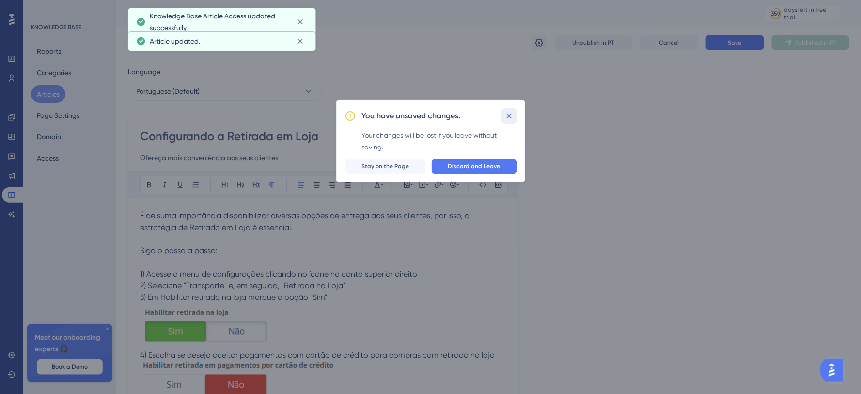
click at [512, 114] on icon at bounding box center [510, 116] width 10 height 10
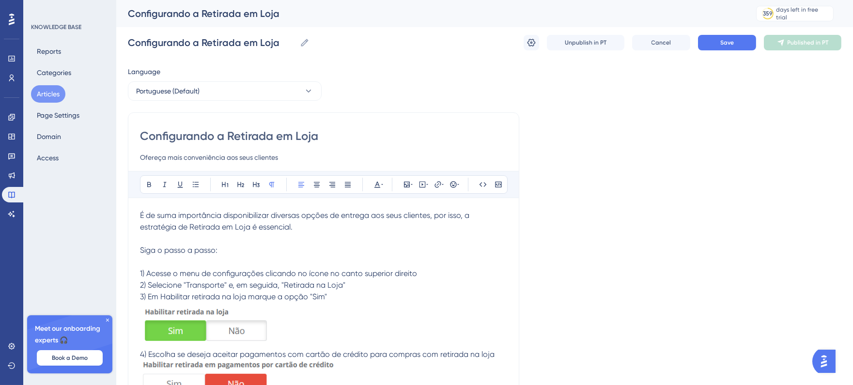
click at [726, 51] on div "Configurando a Retirada em Loja Configurando a Retirada em Loja Unpublish in PT…" at bounding box center [485, 42] width 714 height 31
click at [732, 39] on span "Save" at bounding box center [728, 43] width 14 height 8
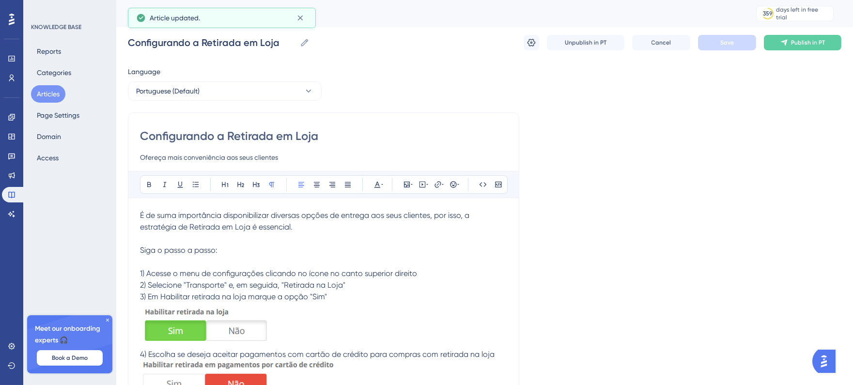
click at [46, 95] on button "Articles" at bounding box center [48, 93] width 34 height 17
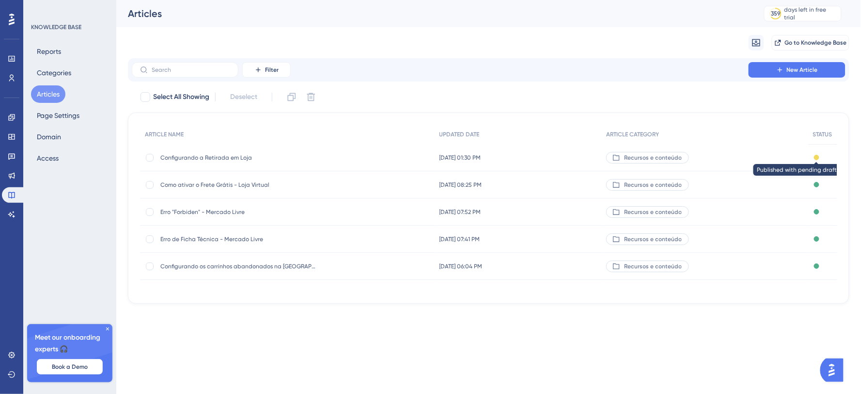
click at [816, 156] on div at bounding box center [816, 157] width 5 height 5
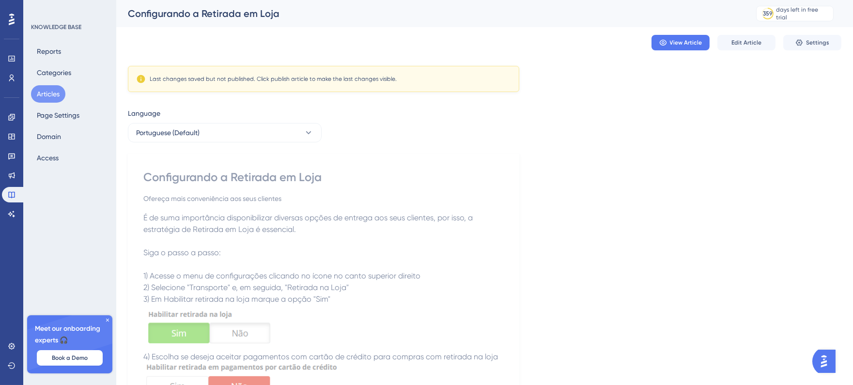
click at [299, 84] on div "Last changes saved but not published. Click publish article to make the last ch…" at bounding box center [324, 79] width 392 height 26
click at [766, 43] on button "Edit Article" at bounding box center [747, 43] width 58 height 16
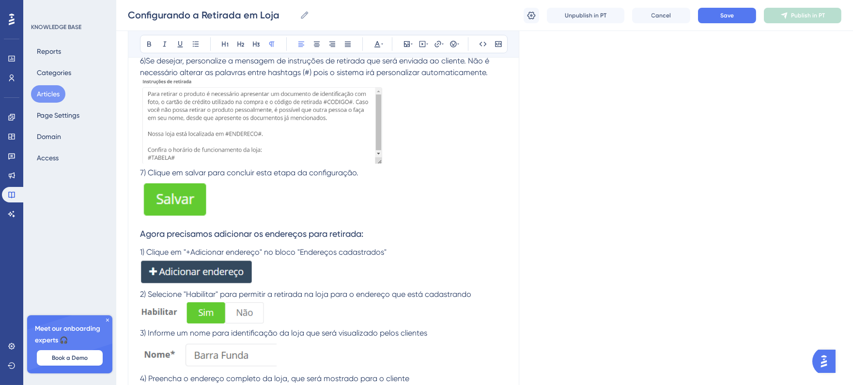
click at [736, 25] on div "Configurando a Retirada em Loja Configurando a Retirada em Loja Unpublish in PT…" at bounding box center [484, 15] width 737 height 31
click at [721, 16] on span "Save" at bounding box center [728, 16] width 14 height 8
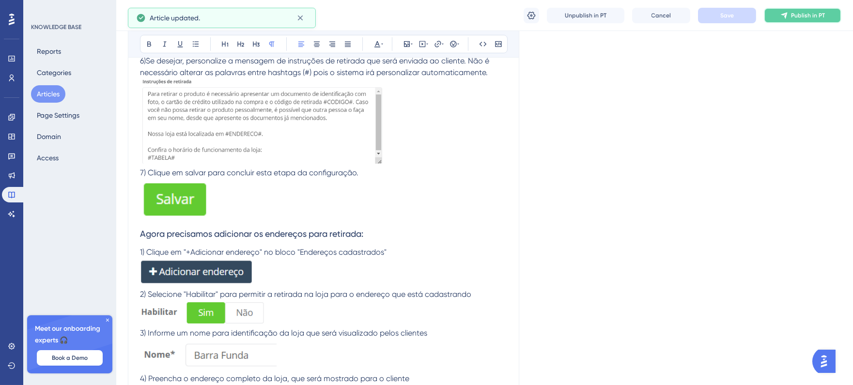
click at [810, 16] on span "Publish in PT" at bounding box center [808, 16] width 34 height 8
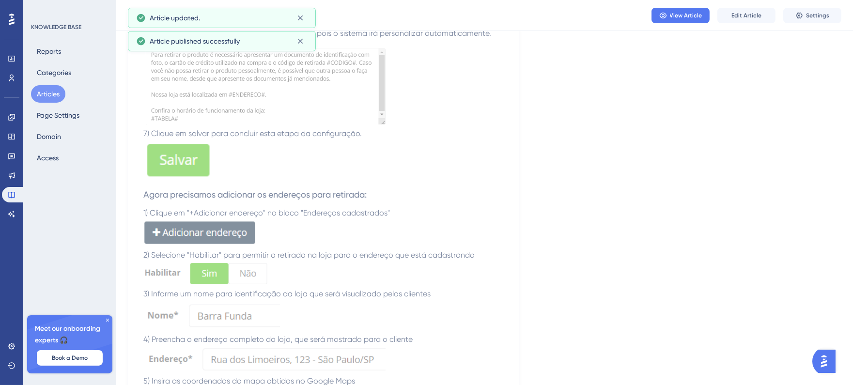
click at [34, 95] on button "Articles" at bounding box center [48, 93] width 34 height 17
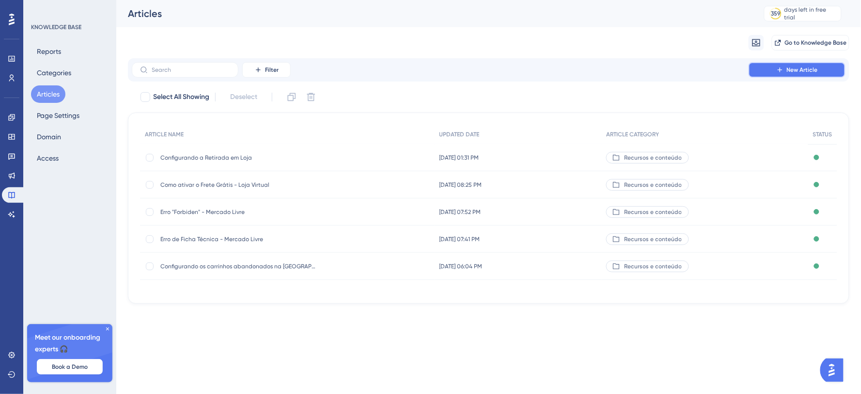
click at [751, 76] on button "New Article" at bounding box center [797, 70] width 97 height 16
